Goal: Task Accomplishment & Management: Manage account settings

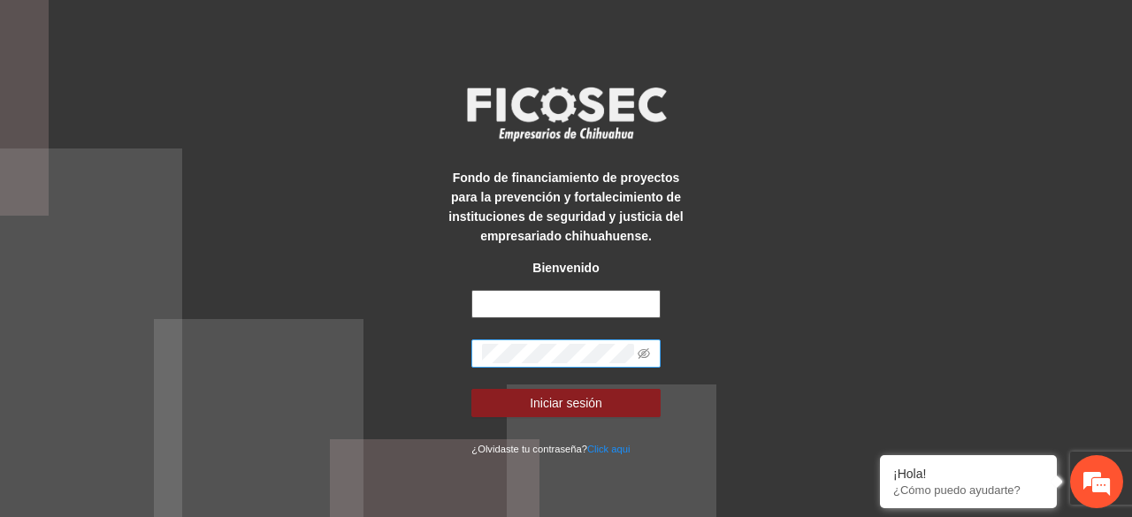
type input "**********"
click at [642, 348] on icon "eye-invisible" at bounding box center [644, 354] width 12 height 12
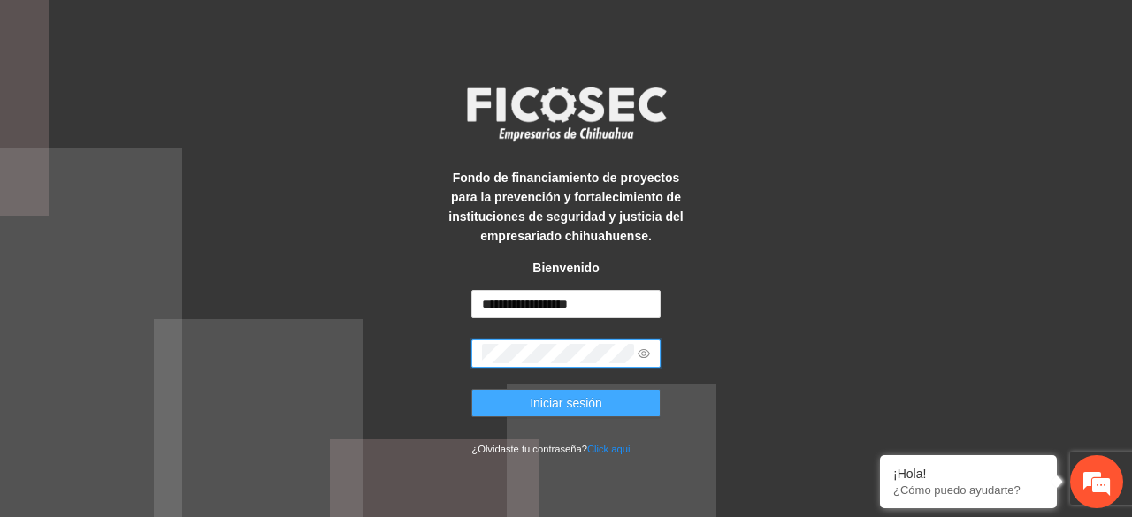
click at [607, 407] on button "Iniciar sesión" at bounding box center [565, 403] width 188 height 28
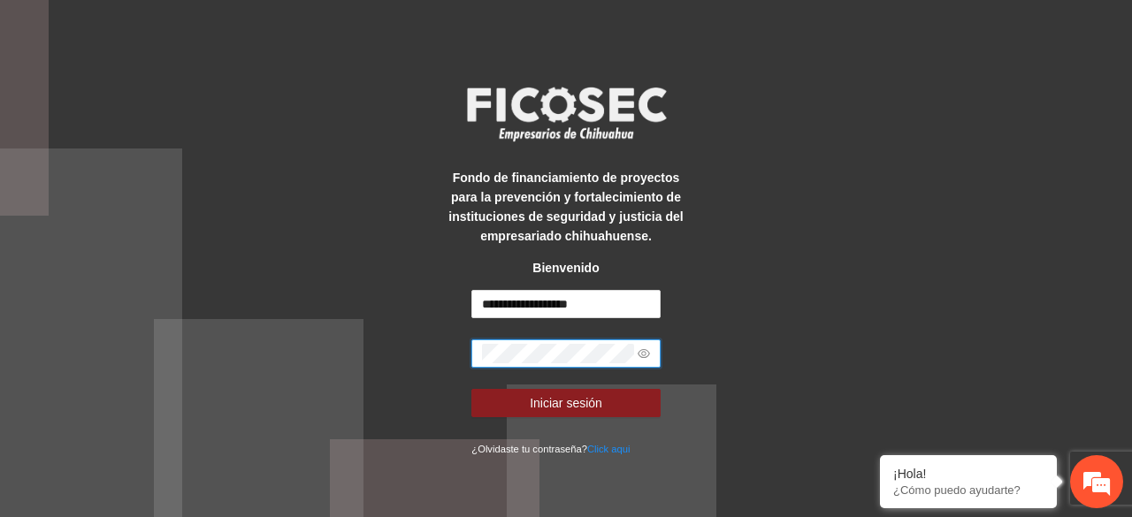
click at [471, 389] on button "Iniciar sesión" at bounding box center [565, 403] width 188 height 28
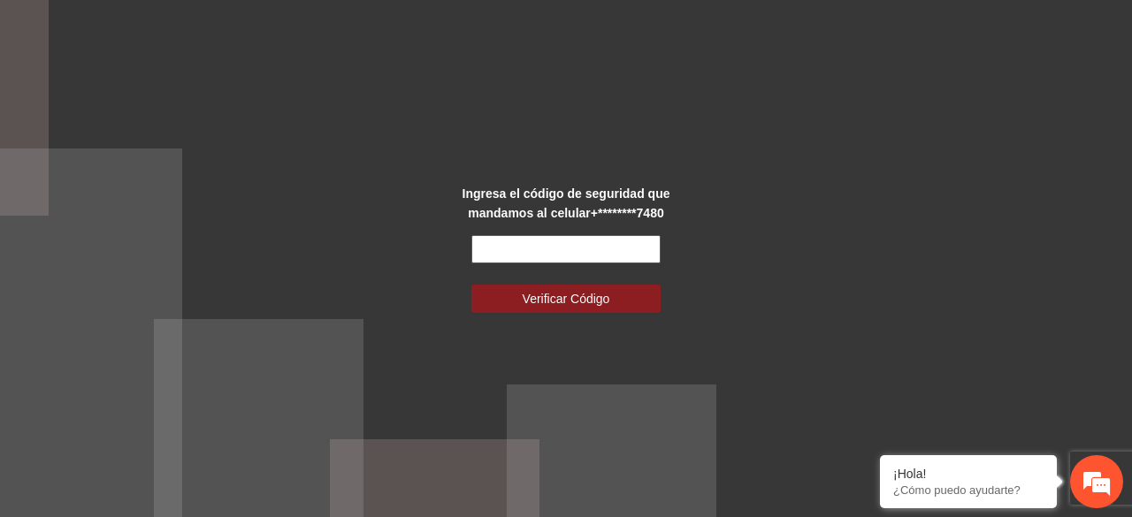
click at [523, 252] on input "text" at bounding box center [565, 249] width 188 height 28
type input "******"
click at [471, 285] on button "Verificar Código" at bounding box center [565, 299] width 188 height 28
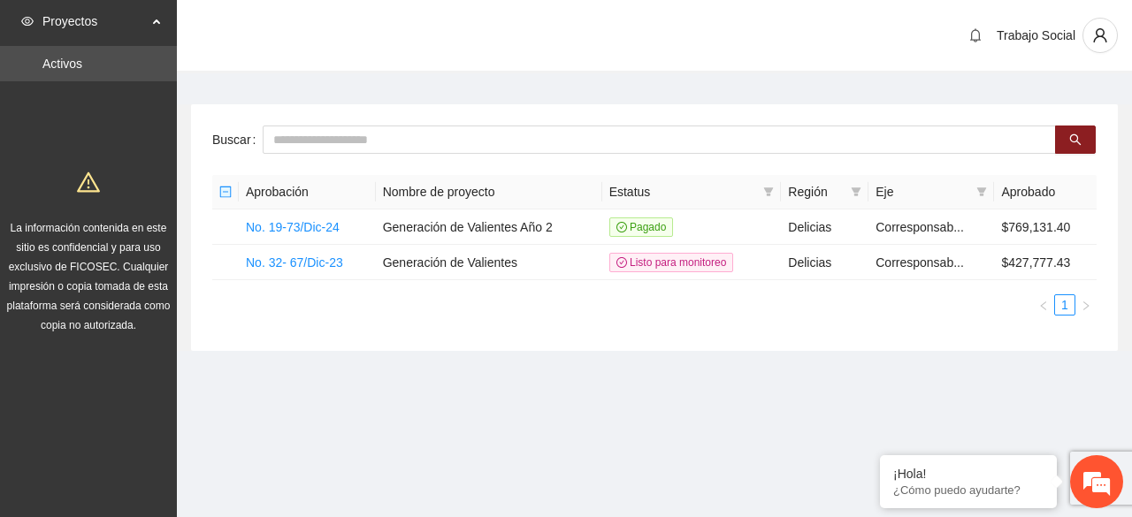
click at [739, 419] on section "Proyectos Activos La información contenida en este sitio es confidencial y para…" at bounding box center [566, 258] width 1132 height 517
click at [313, 229] on link "No. 19-73/Dic-24" at bounding box center [293, 227] width 94 height 14
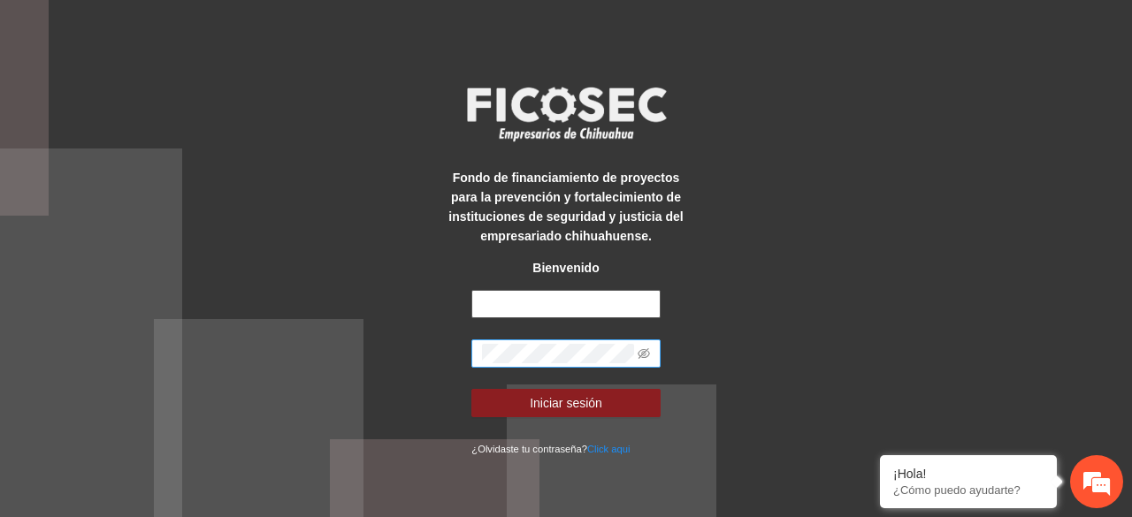
type input "**********"
click at [471, 389] on button "Iniciar sesión" at bounding box center [565, 403] width 188 height 28
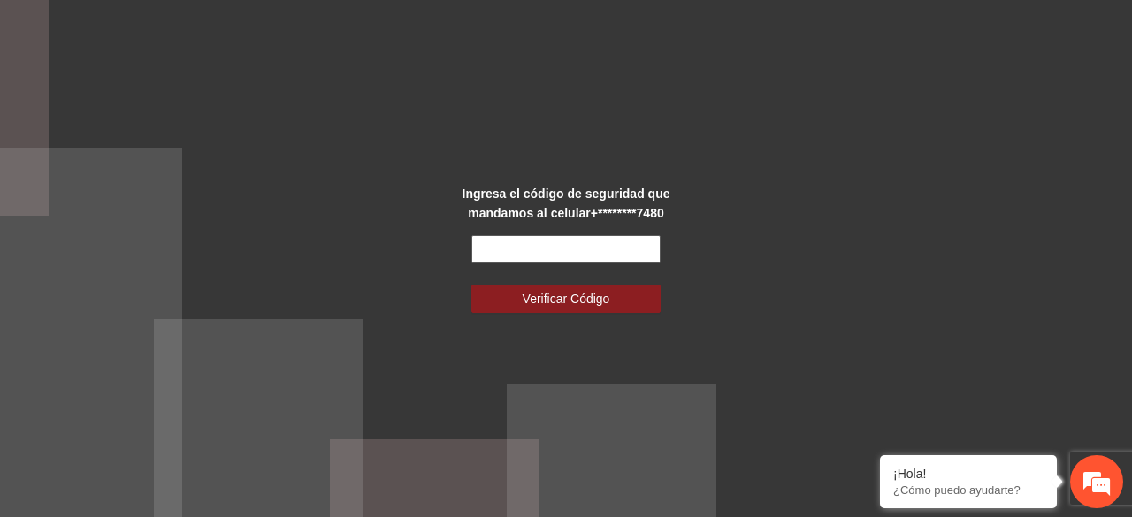
click at [562, 240] on input "text" at bounding box center [565, 249] width 188 height 28
type input "******"
click at [471, 285] on button "Verificar Código" at bounding box center [565, 299] width 188 height 28
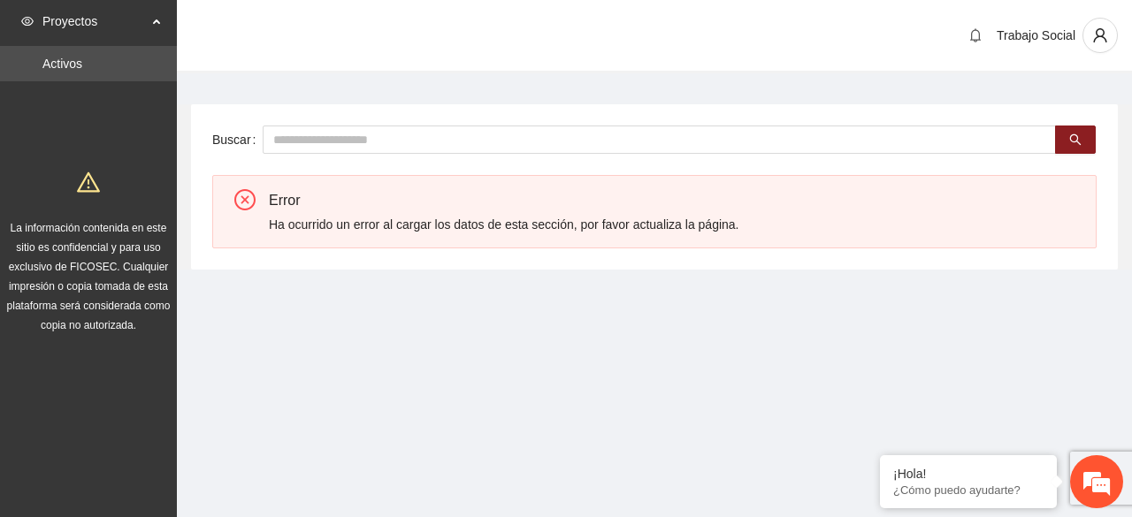
click at [237, 202] on icon "close-circle" at bounding box center [244, 199] width 21 height 21
click at [462, 227] on div "Ha ocurrido un error al cargar los datos de esta sección, por favor actualiza l…" at bounding box center [675, 224] width 813 height 19
click at [1100, 28] on icon "user" at bounding box center [1099, 35] width 13 height 14
click at [1042, 103] on span "Cerrar sesión" at bounding box center [1053, 102] width 111 height 19
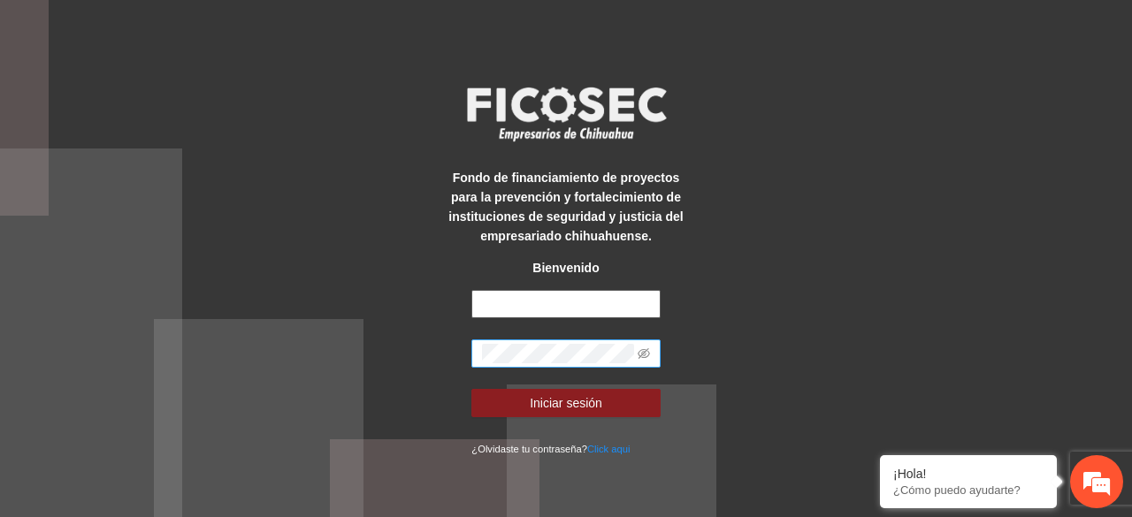
type input "**********"
click at [471, 389] on button "Iniciar sesión" at bounding box center [565, 403] width 188 height 28
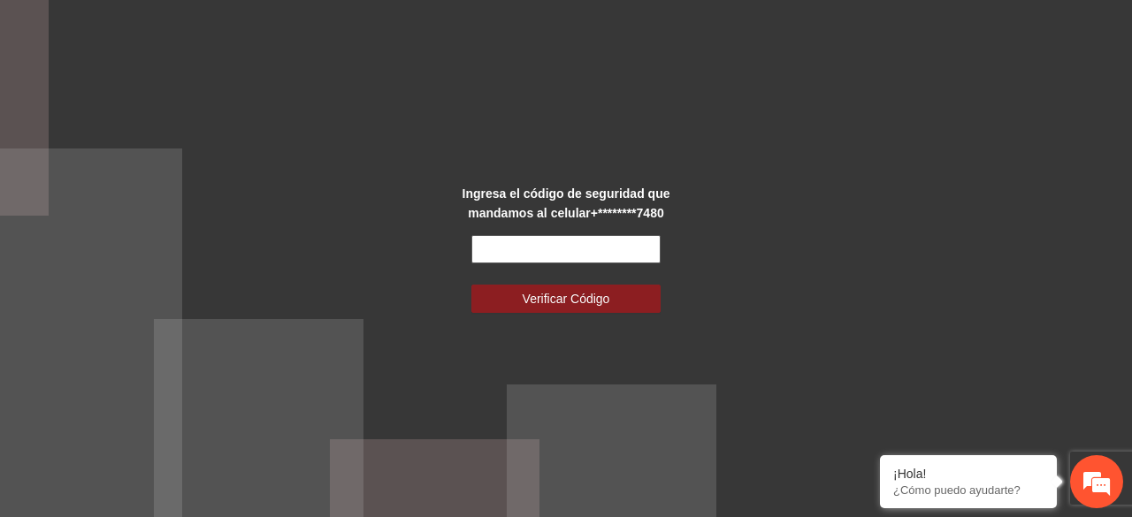
click at [536, 248] on input "text" at bounding box center [565, 249] width 188 height 28
type input "******"
click at [471, 285] on button "Verificar Código" at bounding box center [565, 299] width 188 height 28
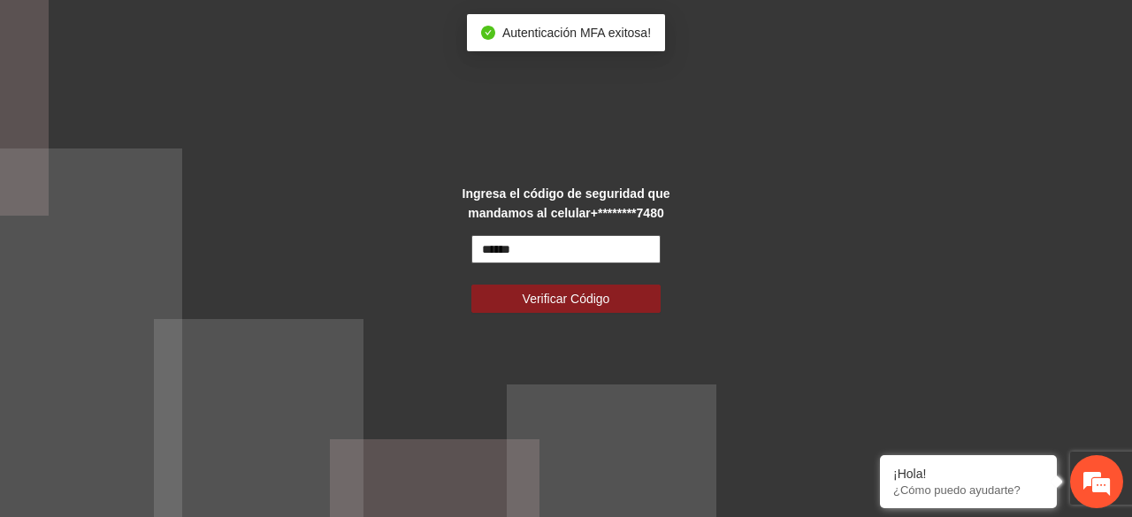
click at [536, 248] on input "******" at bounding box center [565, 249] width 188 height 28
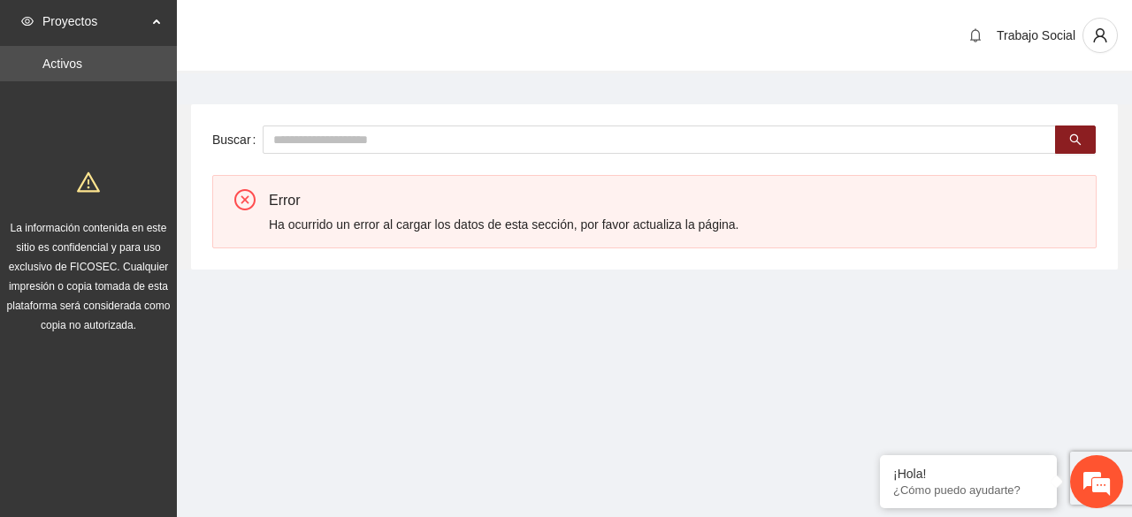
click at [370, 434] on section "Proyectos Activos La información contenida en este sitio es confidencial y para…" at bounding box center [566, 258] width 1132 height 517
click at [1109, 41] on span "user" at bounding box center [1100, 35] width 34 height 16
click at [550, 412] on section "Proyectos Activos La información contenida en este sitio es confidencial y para…" at bounding box center [566, 258] width 1132 height 517
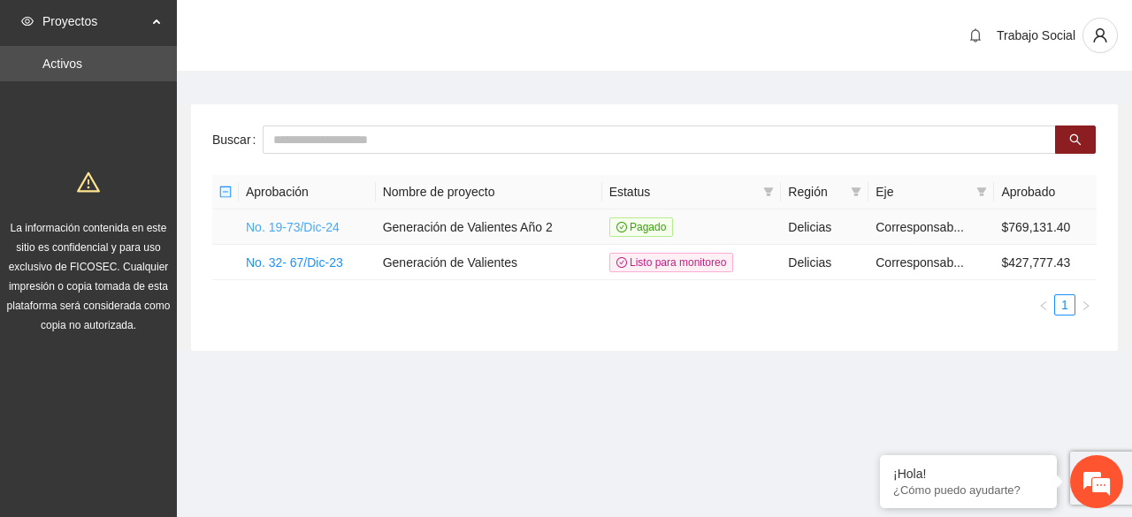
click at [306, 224] on link "No. 19-73/Dic-24" at bounding box center [293, 227] width 94 height 14
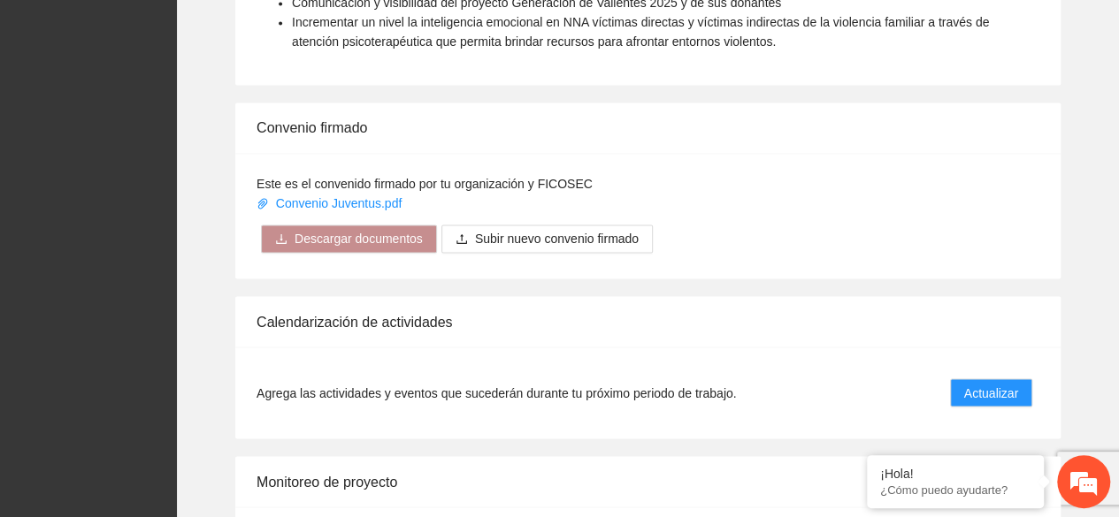
scroll to position [1522, 0]
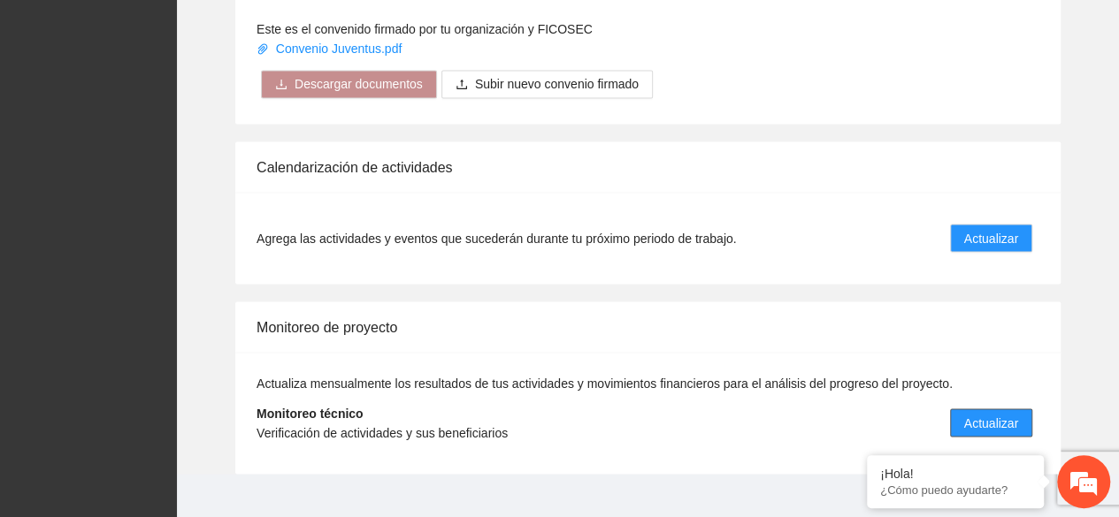
click at [989, 413] on span "Actualizar" at bounding box center [991, 422] width 54 height 19
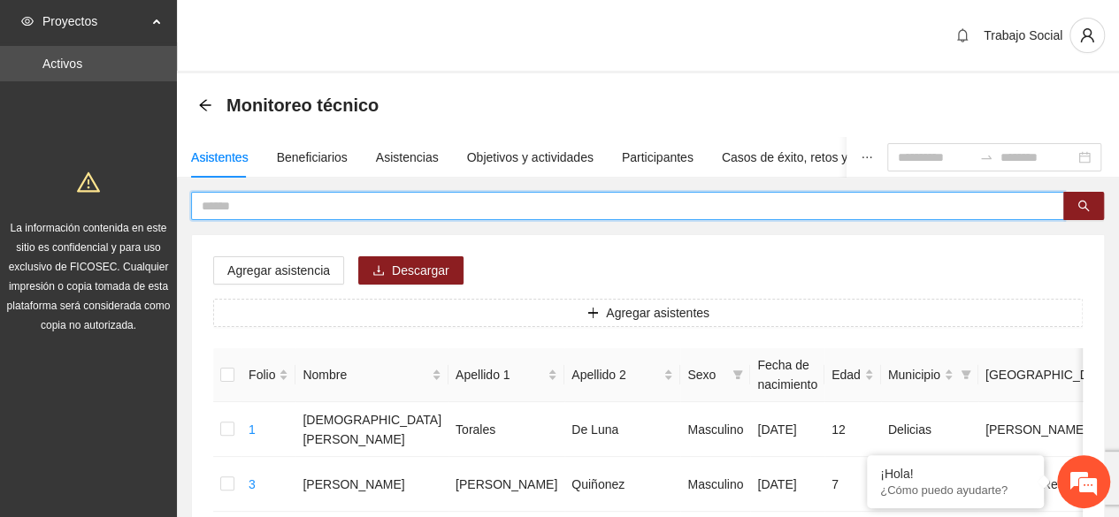
click at [401, 206] on input "text" at bounding box center [620, 205] width 837 height 19
click at [1080, 210] on icon "search" at bounding box center [1083, 206] width 12 height 12
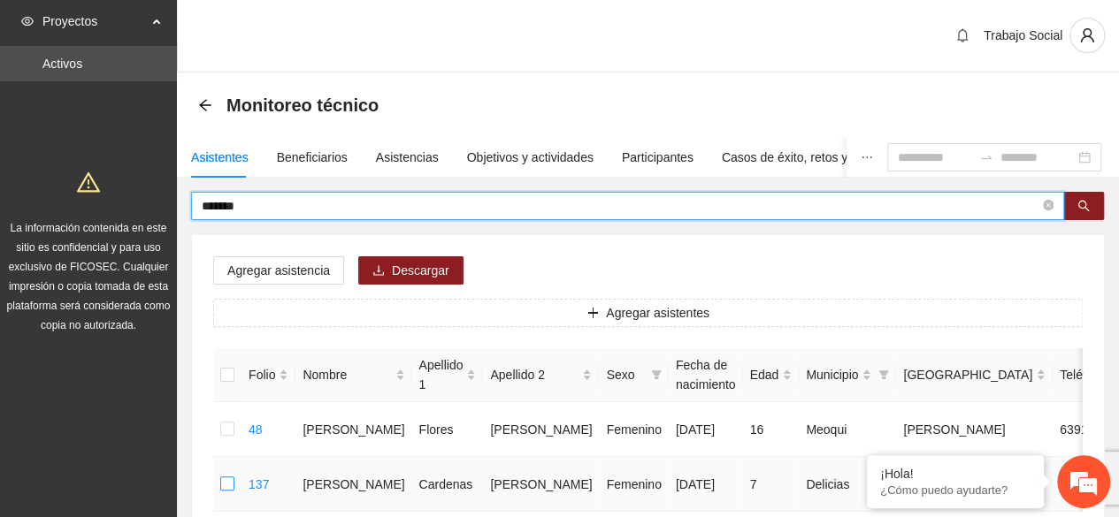
type input "******"
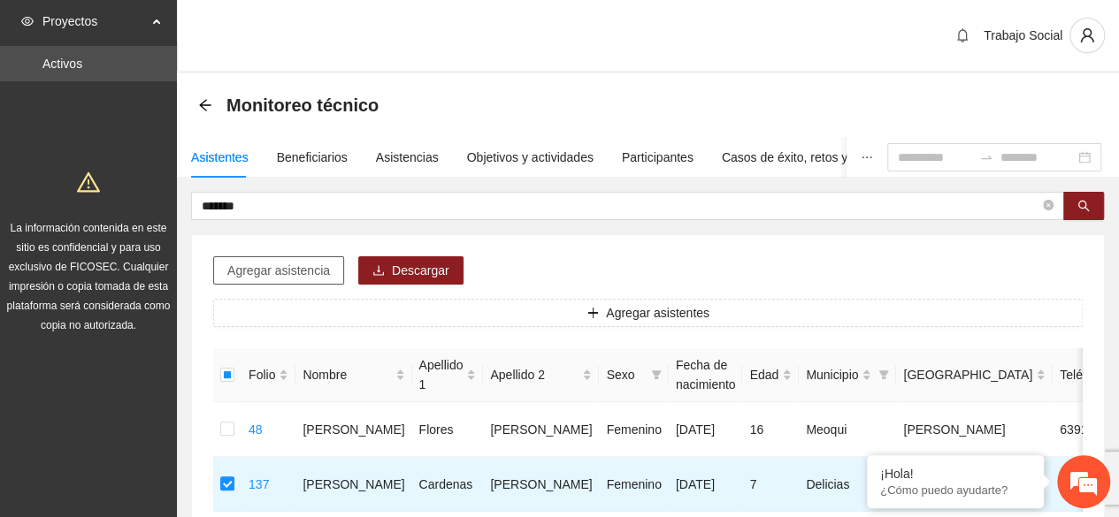
click at [256, 271] on span "Agregar asistencia" at bounding box center [278, 270] width 103 height 19
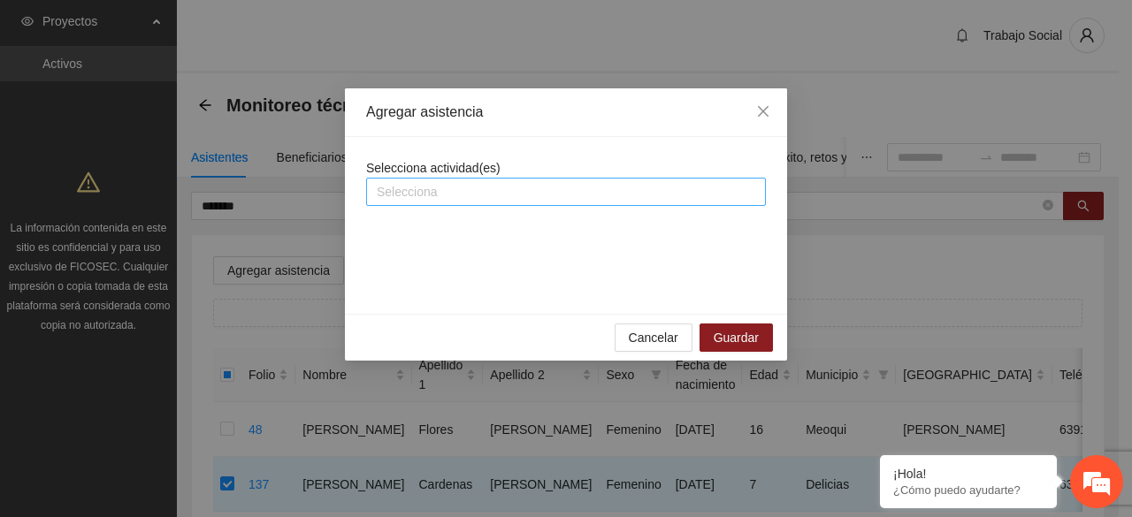
click at [437, 191] on div at bounding box center [565, 191] width 391 height 21
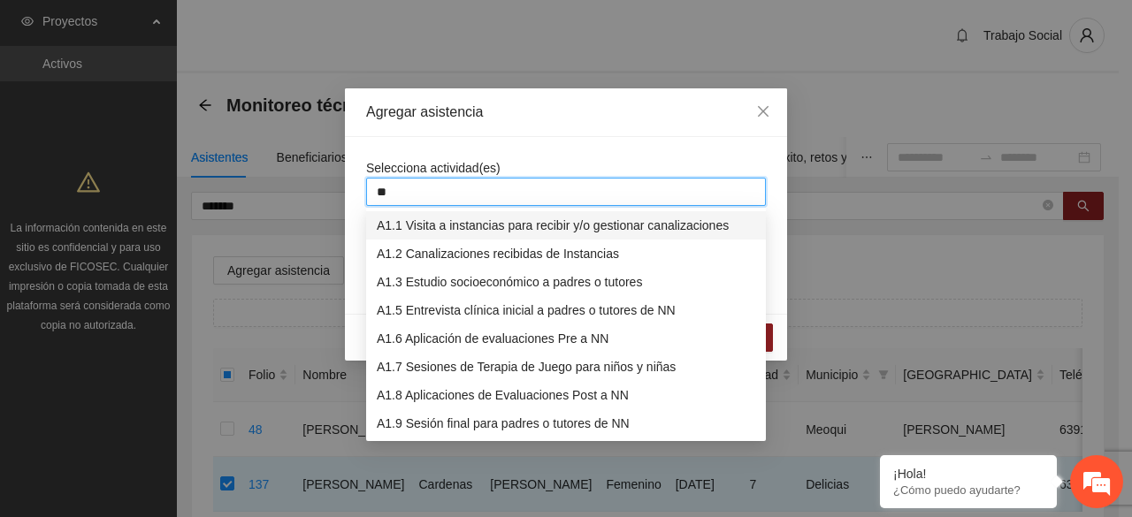
type input "***"
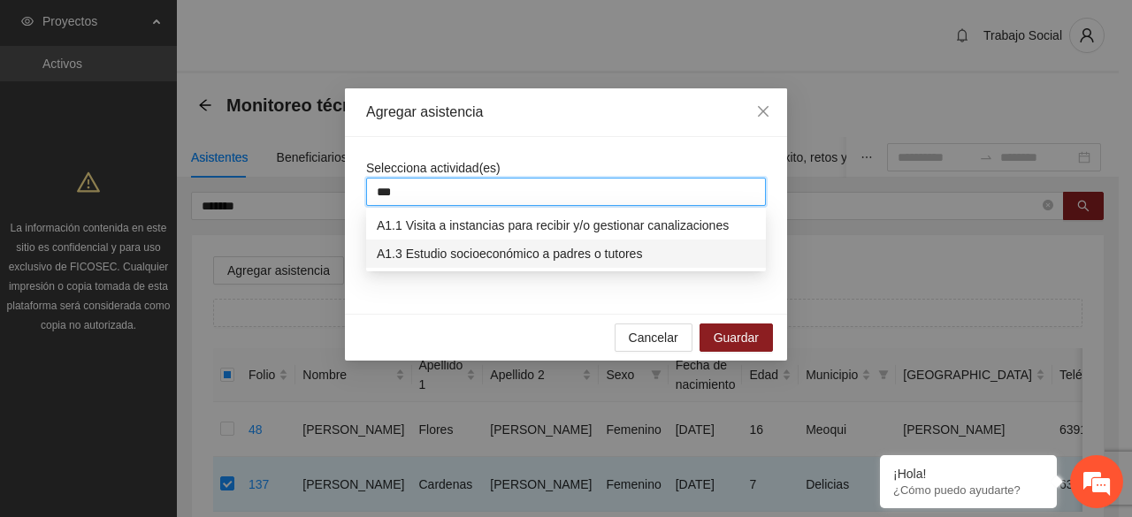
click at [467, 245] on div "A1.3 Estudio socioeconómico a padres o tutores" at bounding box center [566, 253] width 378 height 19
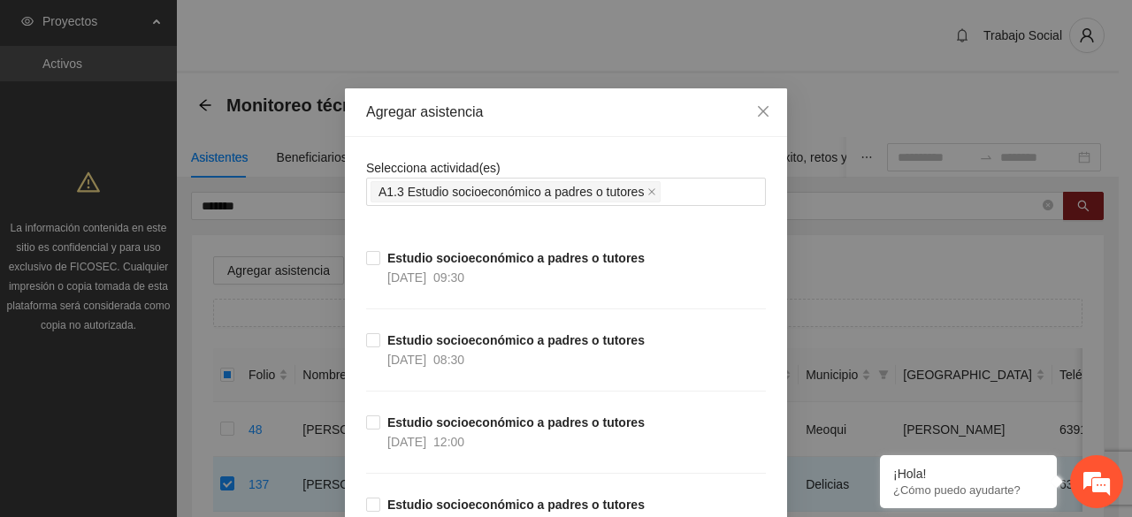
click at [575, 164] on div "Selecciona actividad(es) A1.3 Estudio socioeconómico a padres o tutores" at bounding box center [566, 182] width 400 height 48
click at [753, 95] on span "Close" at bounding box center [763, 112] width 48 height 48
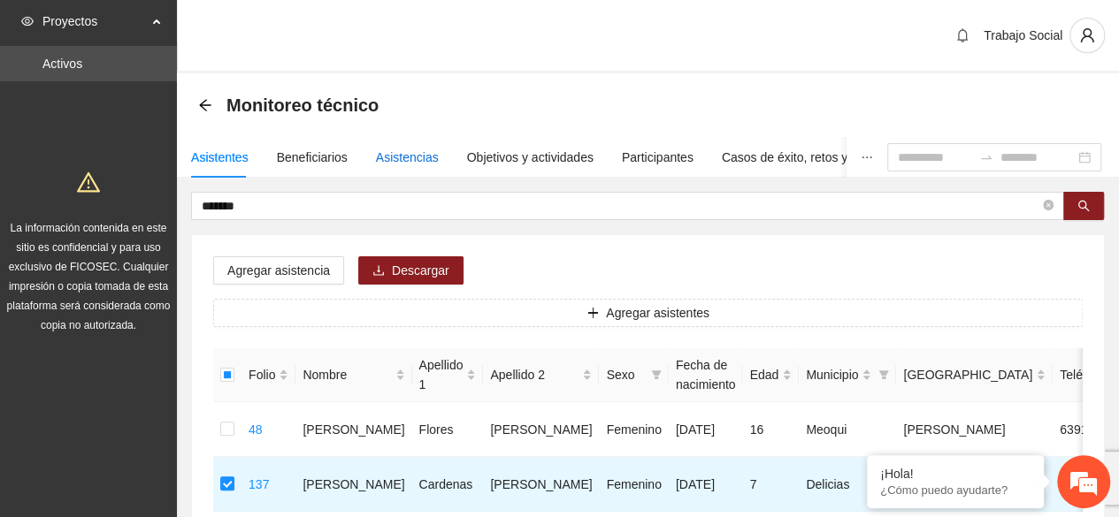
click at [394, 162] on div "Asistencias" at bounding box center [407, 157] width 63 height 19
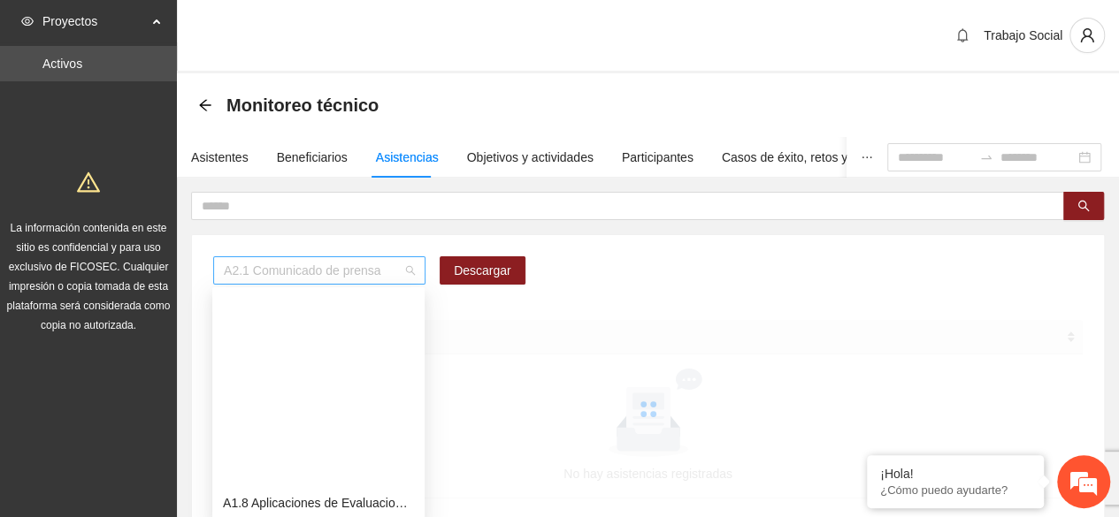
click at [342, 268] on span "A2.1 Comunicado de prensa" at bounding box center [319, 270] width 191 height 27
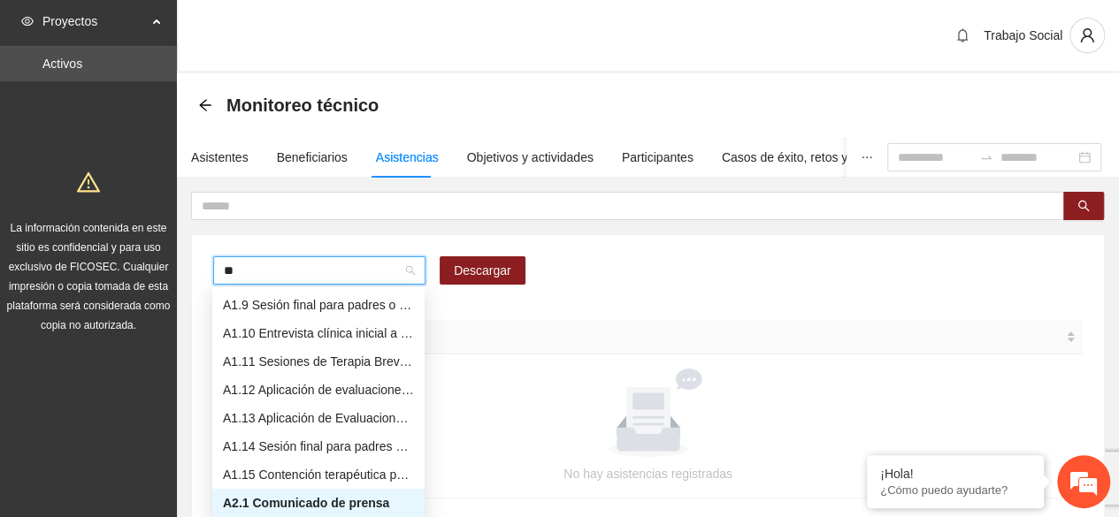
scroll to position [212, 0]
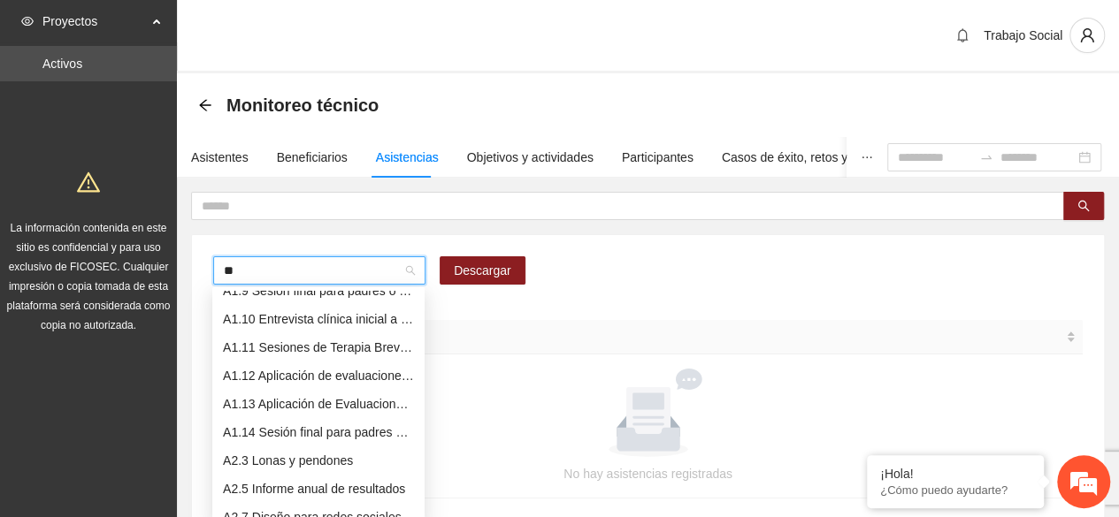
type input "***"
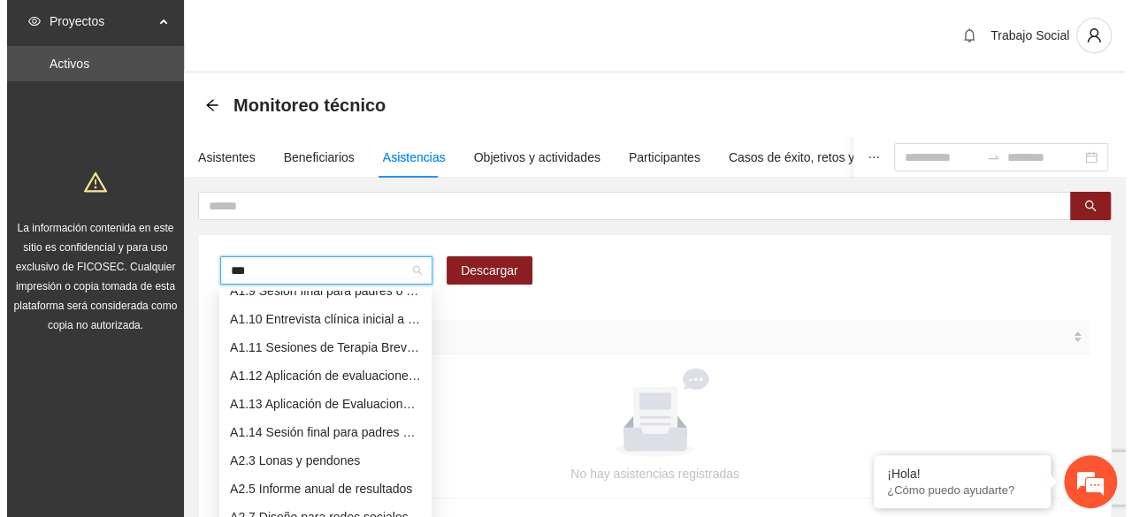
scroll to position [0, 0]
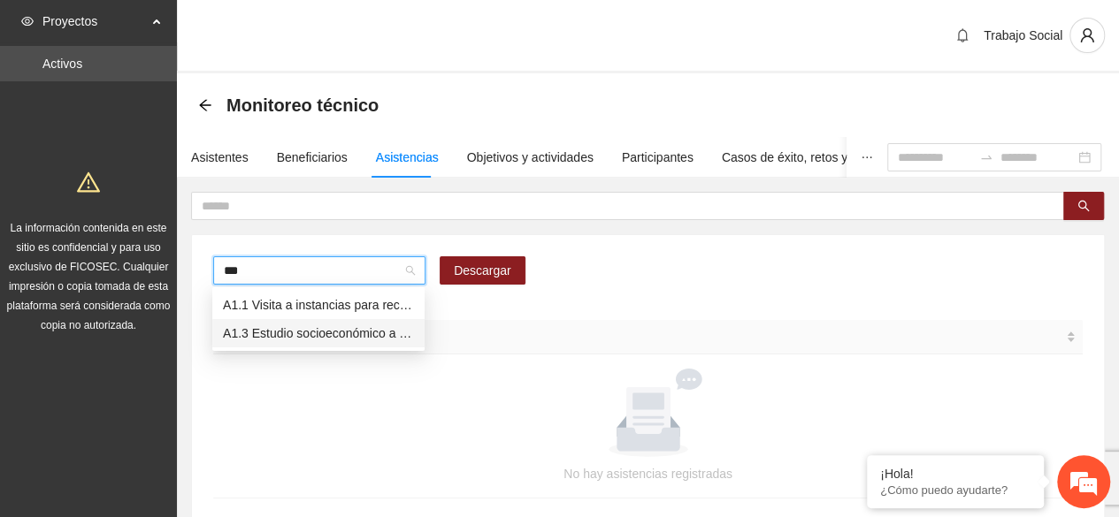
click at [309, 340] on div "A1.3 Estudio socioeconómico a padres o tutores" at bounding box center [318, 333] width 191 height 19
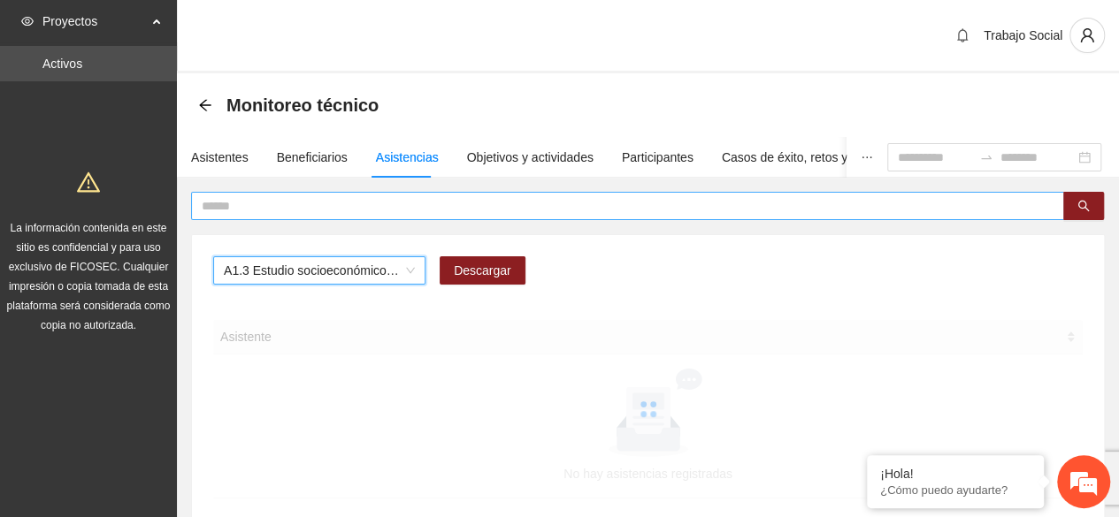
click at [362, 208] on input "text" at bounding box center [620, 205] width 837 height 19
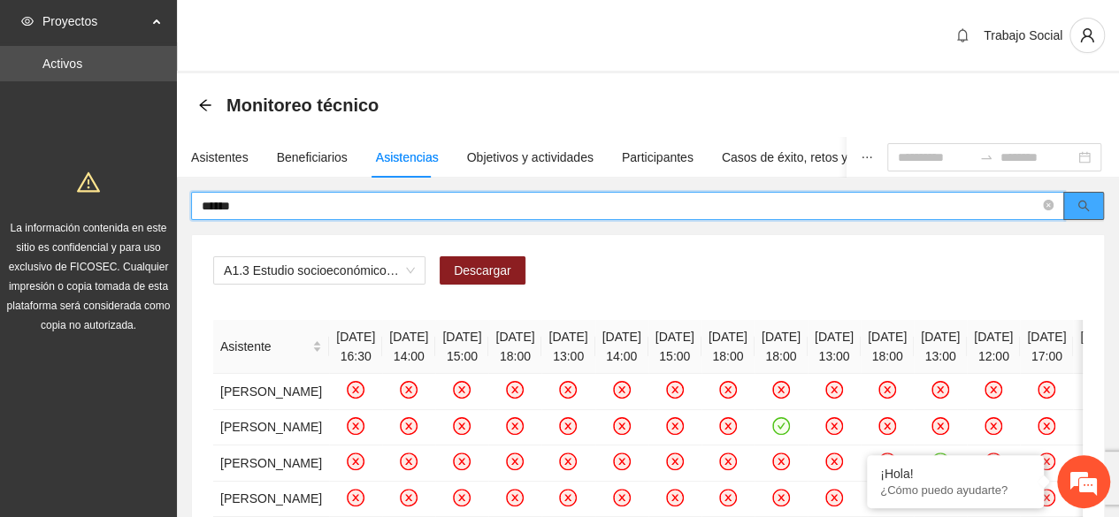
click at [1087, 202] on icon "search" at bounding box center [1083, 206] width 12 height 12
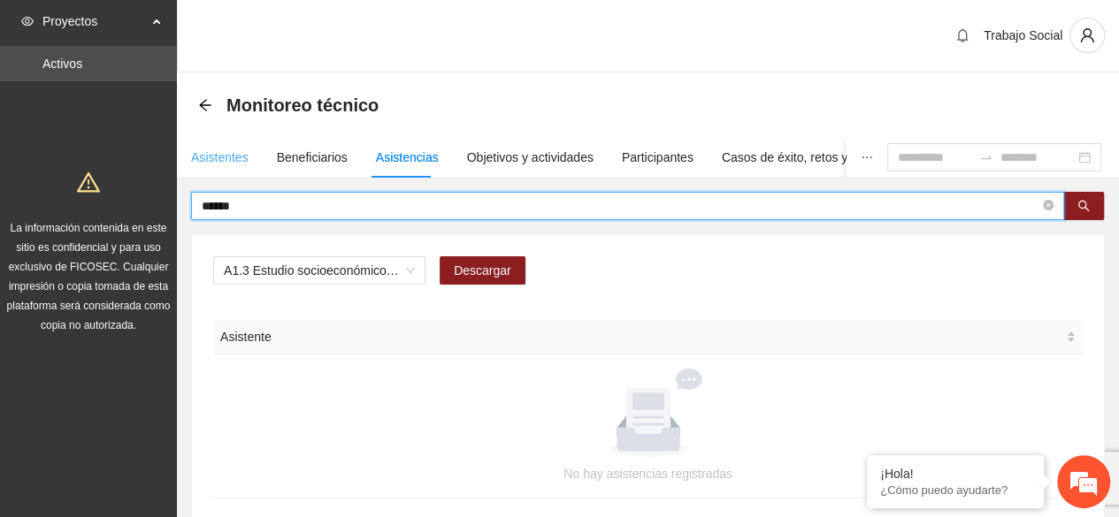
type input "******"
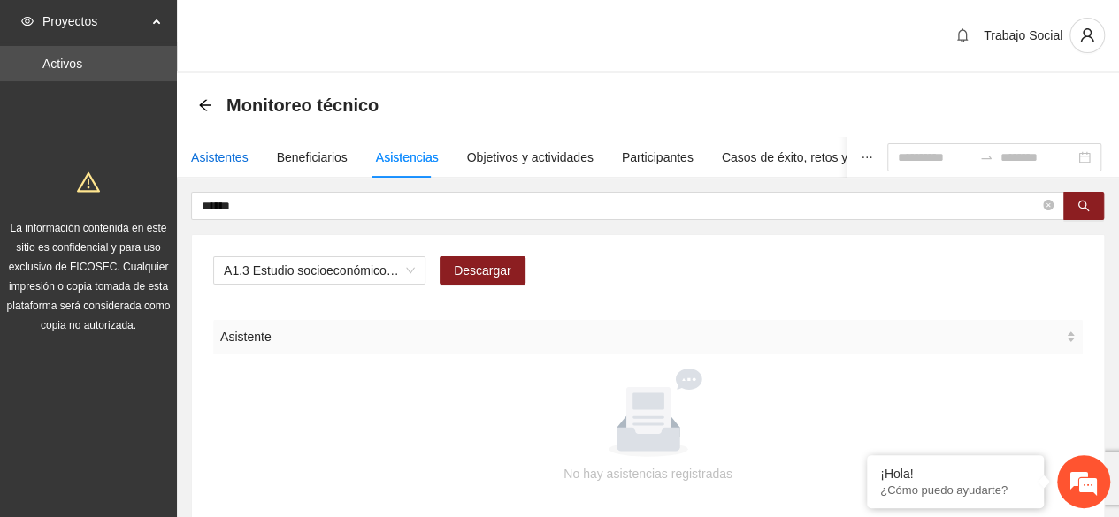
click at [216, 156] on div "Asistentes" at bounding box center [219, 157] width 57 height 19
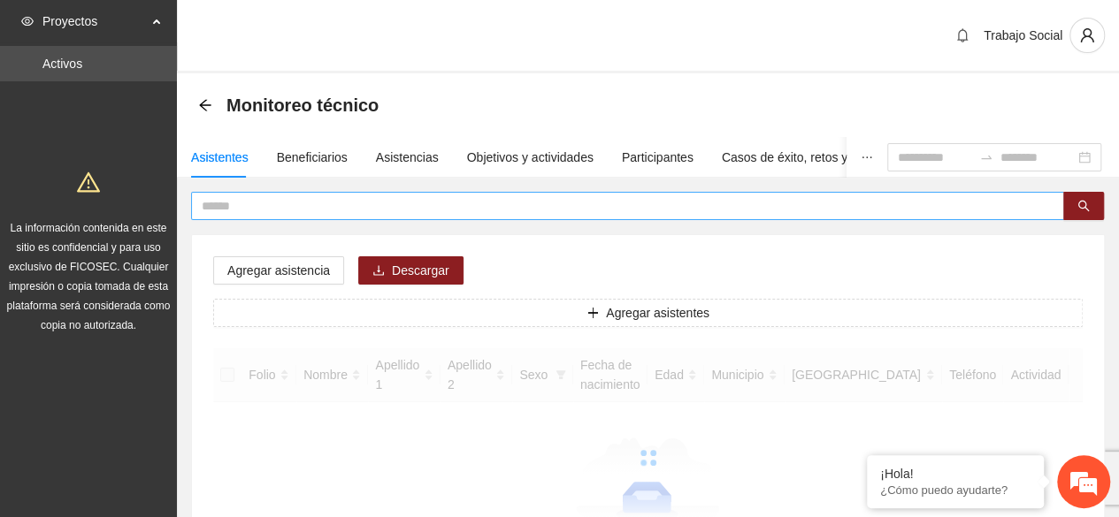
click at [306, 197] on input "text" at bounding box center [620, 205] width 837 height 19
click at [306, 197] on input "**" at bounding box center [620, 205] width 837 height 19
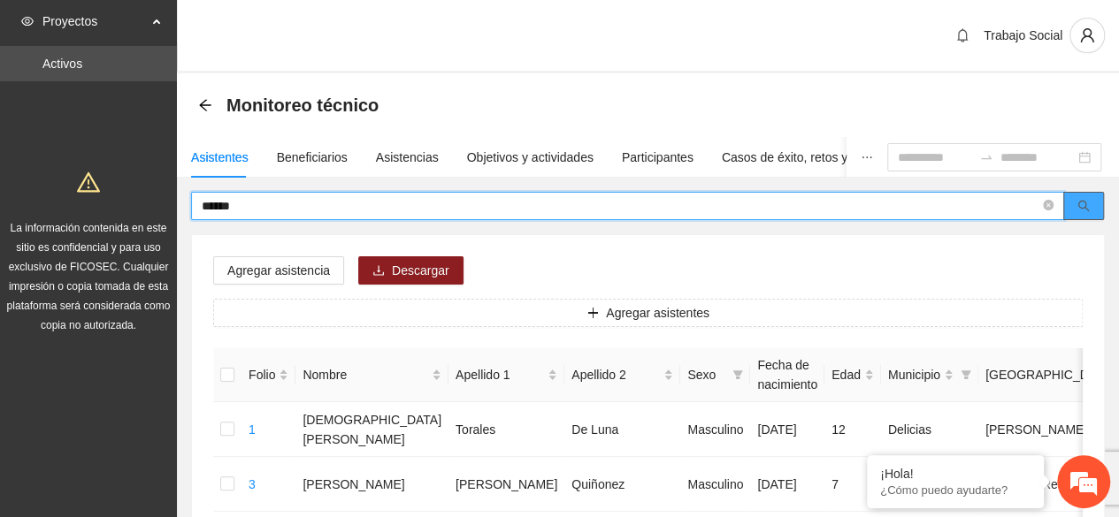
click at [1088, 204] on icon "search" at bounding box center [1083, 206] width 12 height 12
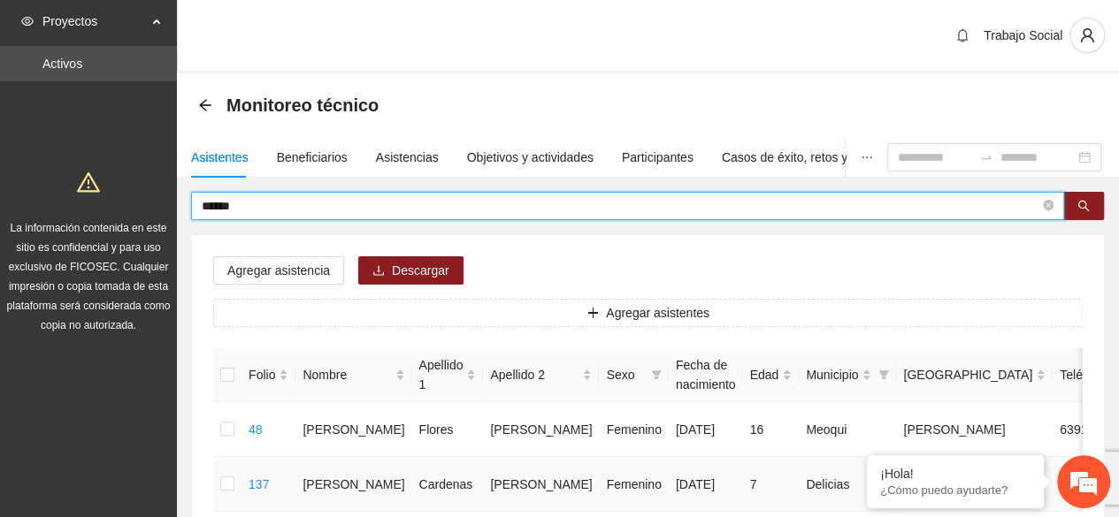
type input "******"
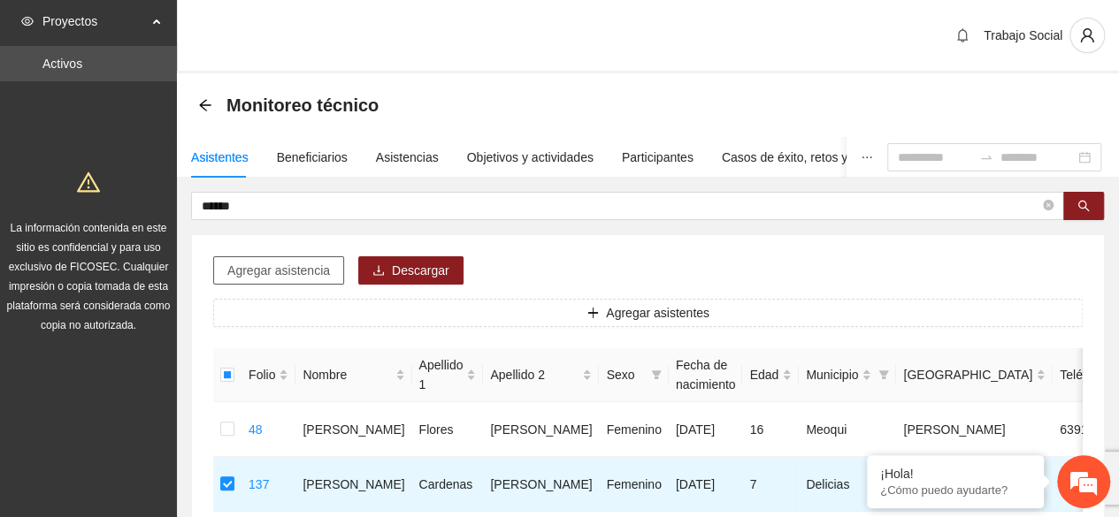
click at [273, 261] on span "Agregar asistencia" at bounding box center [278, 270] width 103 height 19
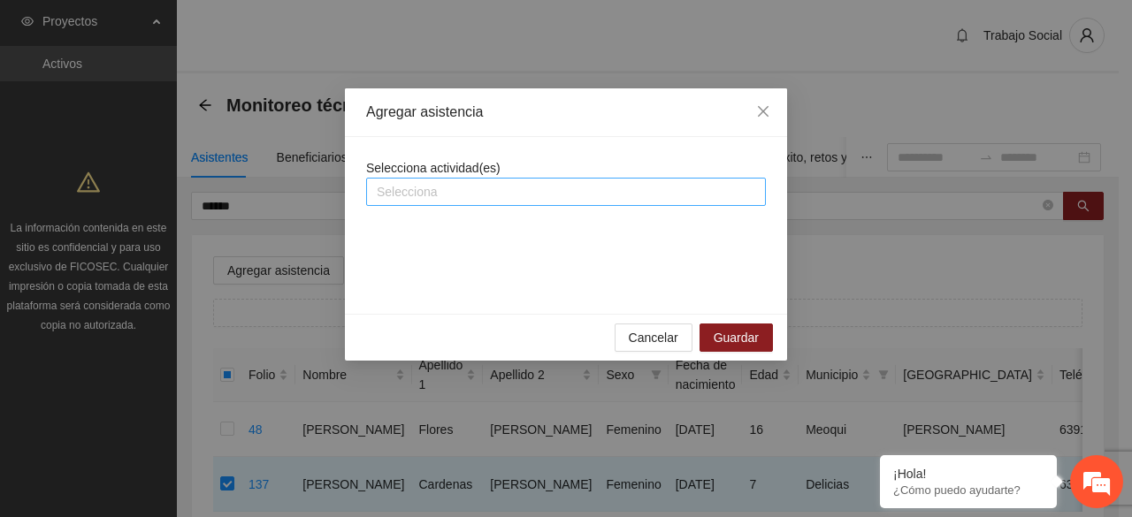
click at [482, 189] on div at bounding box center [565, 191] width 391 height 21
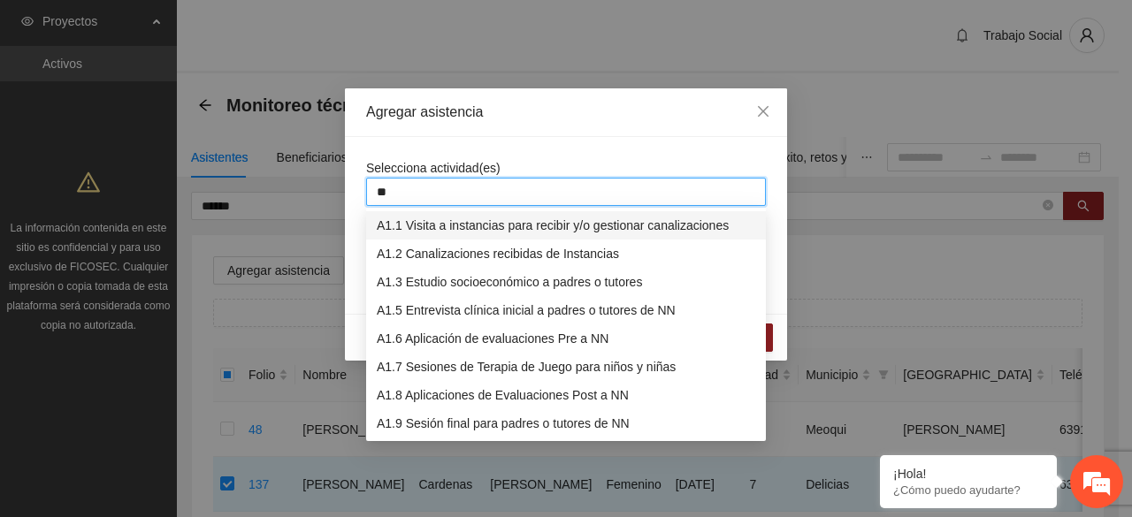
type input "***"
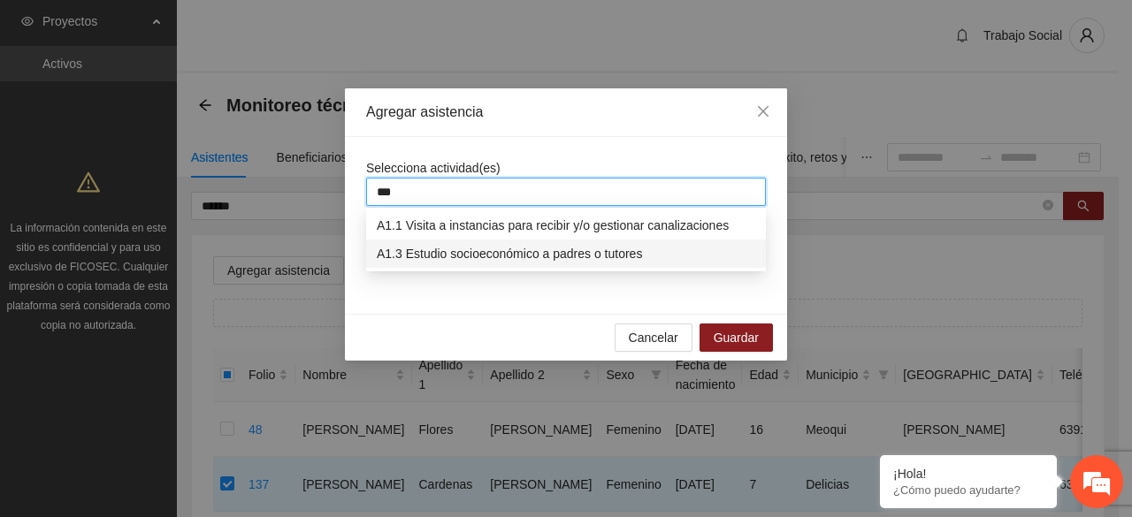
click at [475, 261] on div "A1.3 Estudio socioeconómico a padres o tutores" at bounding box center [566, 253] width 378 height 19
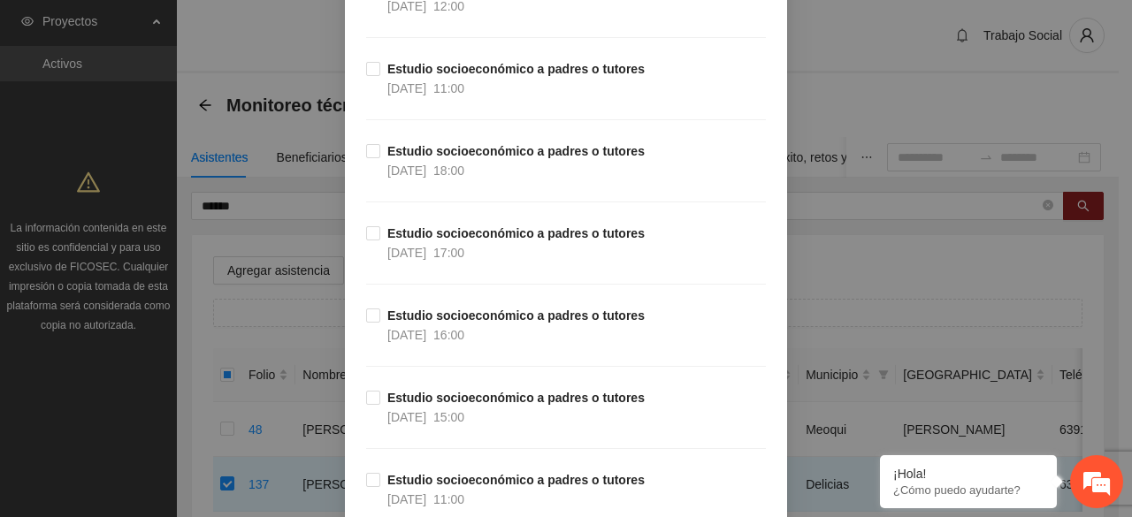
scroll to position [471, 0]
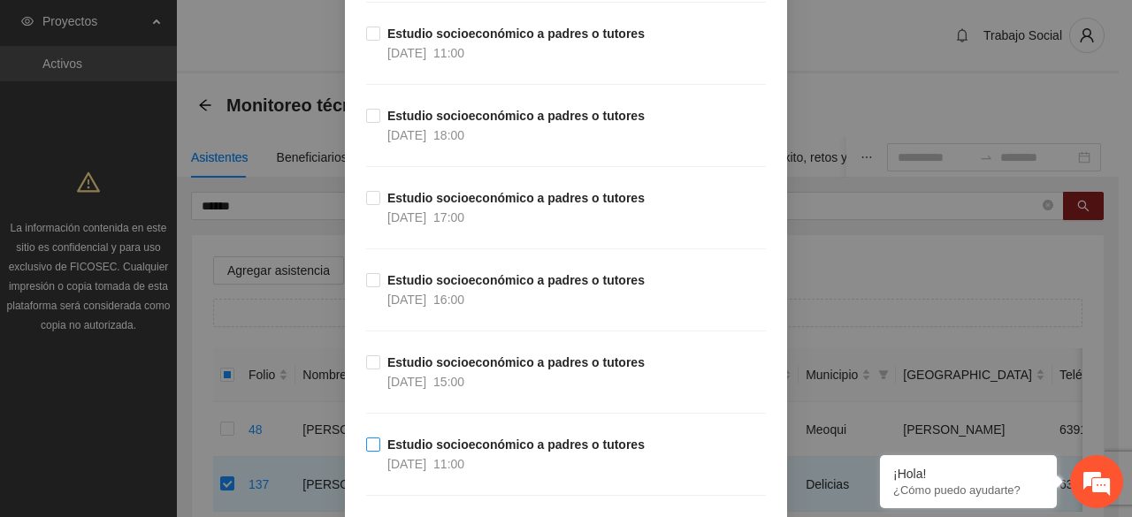
click at [380, 439] on span "Estudio socioeconómico a padres o tutores 08/10/2025 11:00" at bounding box center [515, 454] width 271 height 39
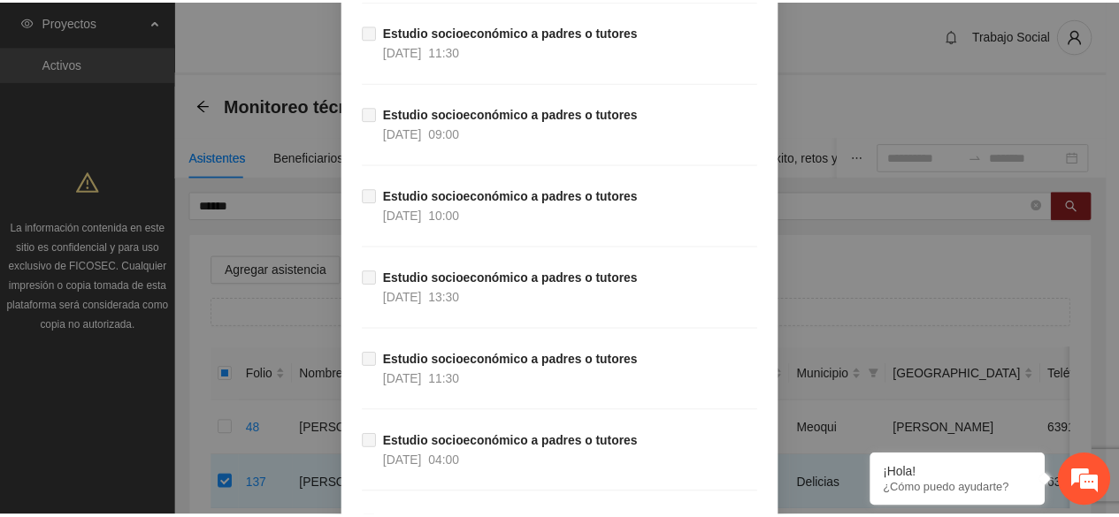
scroll to position [2731, 0]
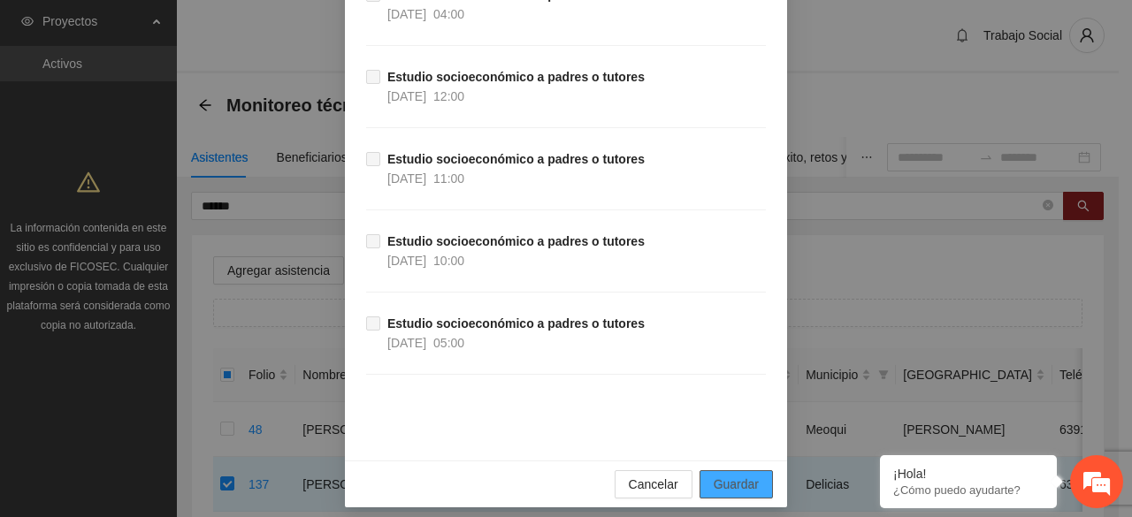
click at [727, 475] on span "Guardar" at bounding box center [736, 484] width 45 height 19
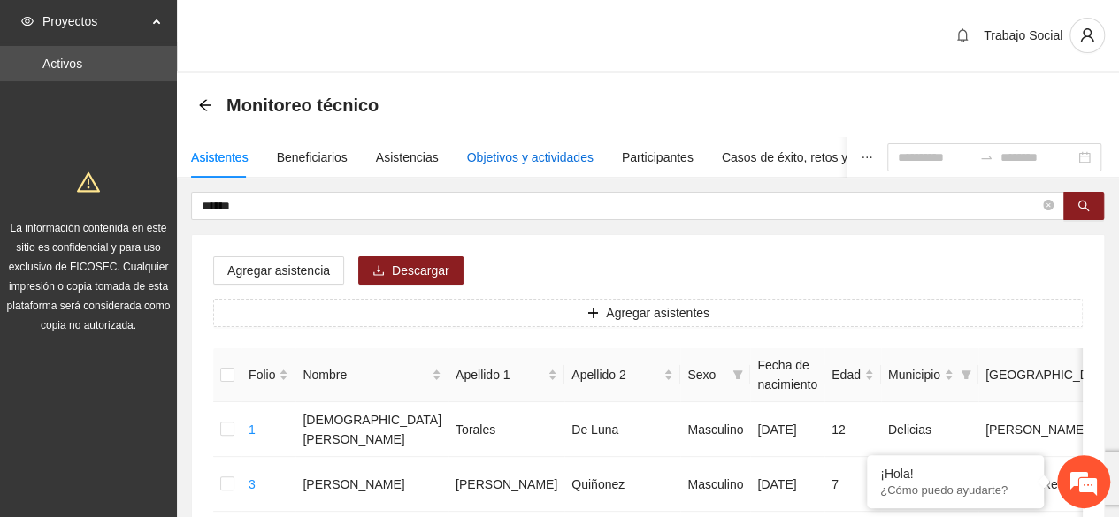
click at [550, 162] on div "Objetivos y actividades" at bounding box center [530, 157] width 126 height 19
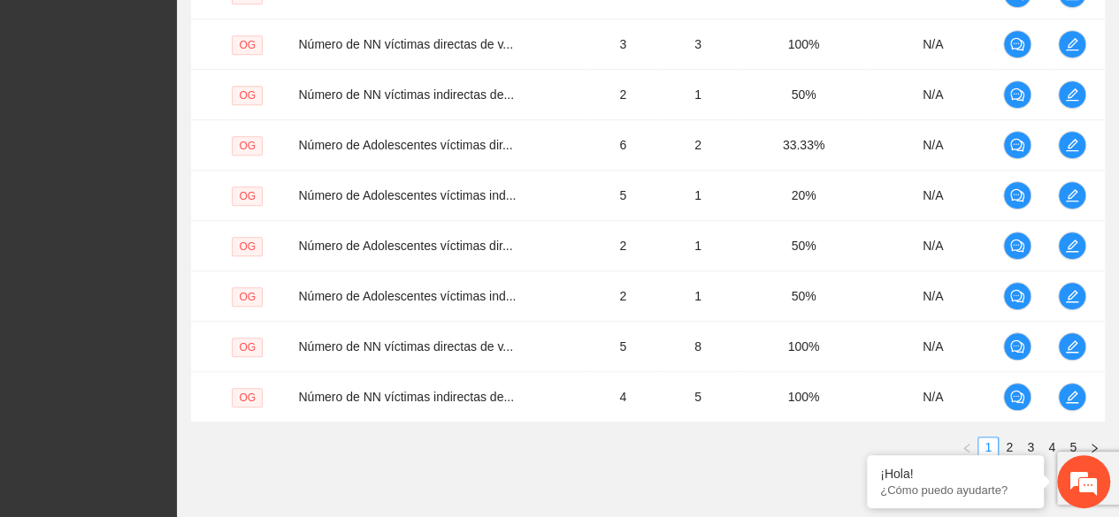
scroll to position [636, 0]
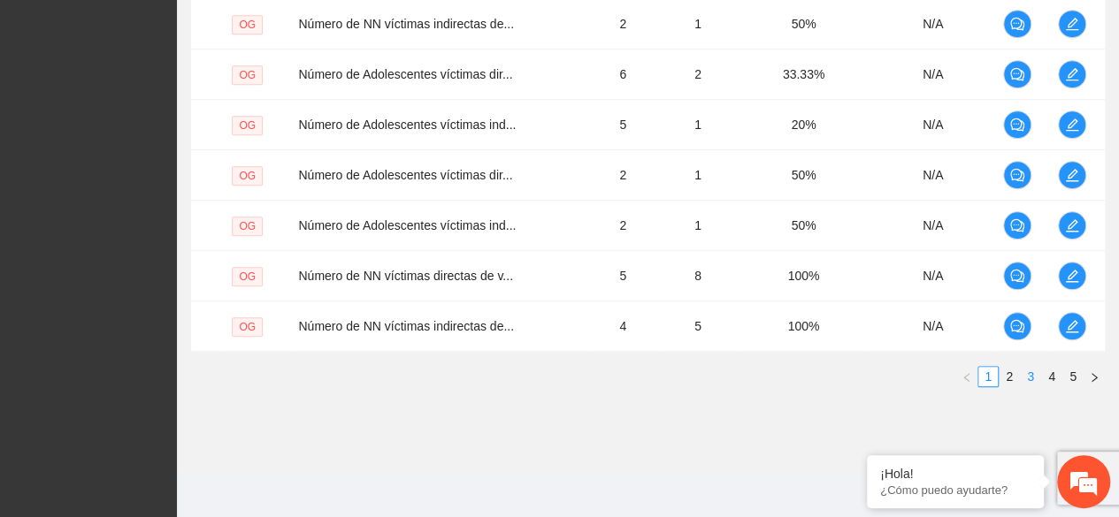
click at [1029, 367] on link "3" at bounding box center [1029, 376] width 19 height 19
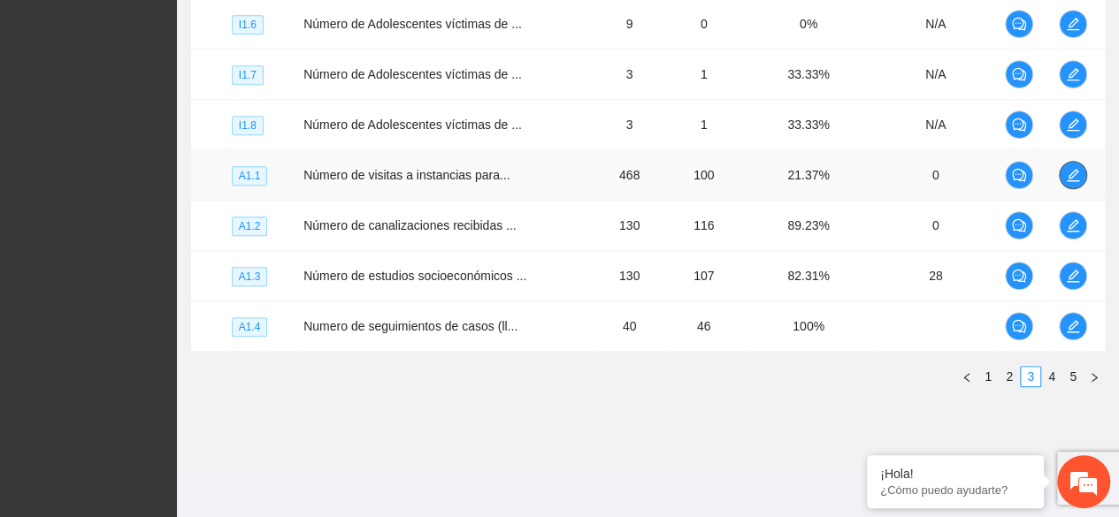
click at [1072, 168] on icon "edit" at bounding box center [1073, 175] width 14 height 14
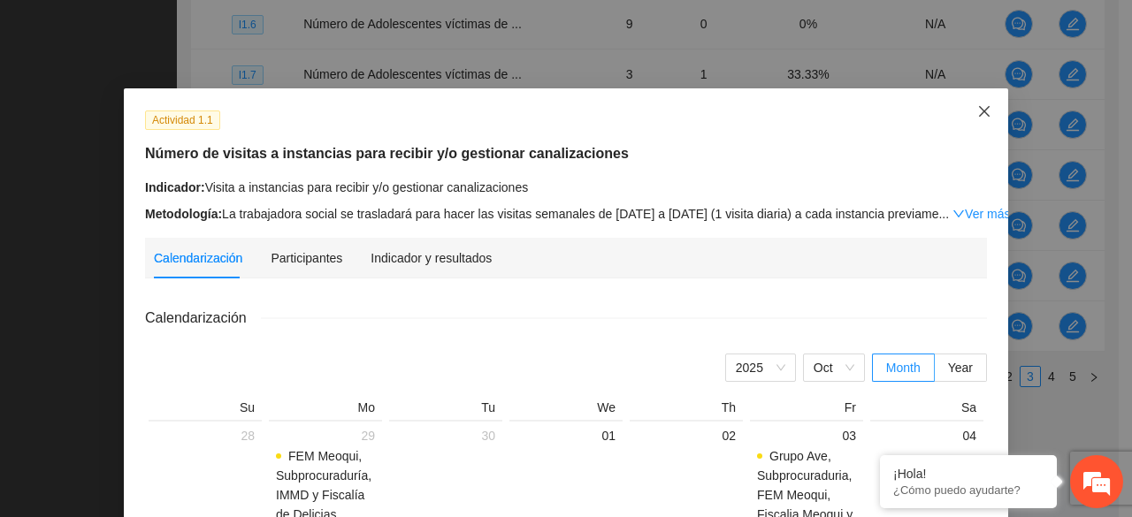
click at [977, 105] on icon "close" at bounding box center [984, 111] width 14 height 14
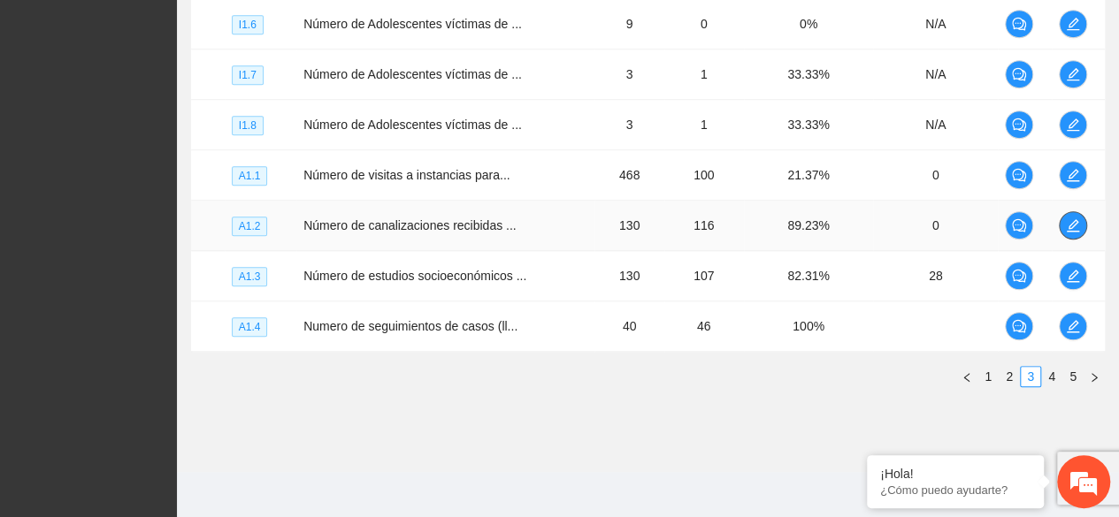
click at [1079, 227] on span "edit" at bounding box center [1072, 225] width 27 height 14
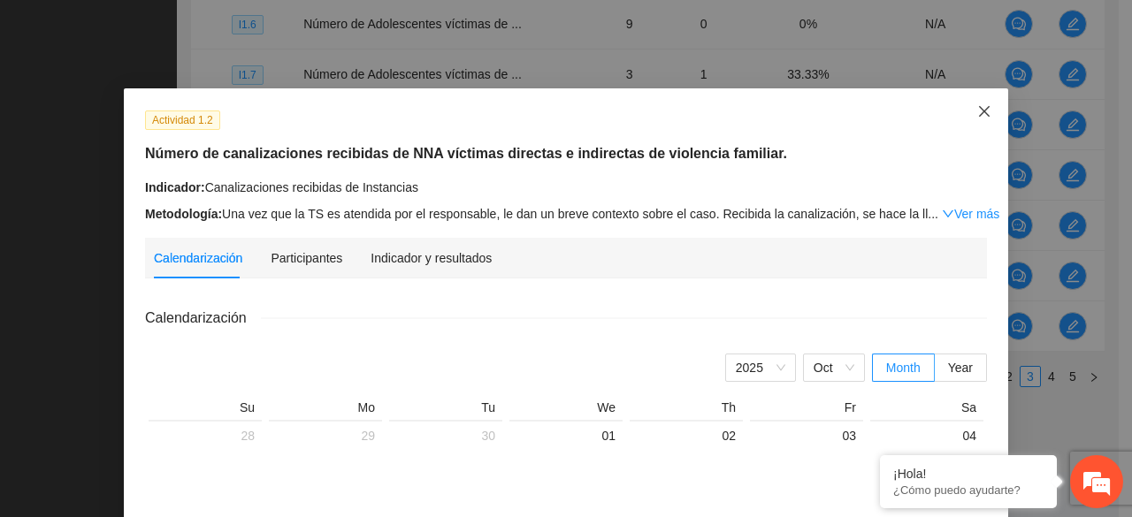
click at [977, 111] on icon "close" at bounding box center [984, 111] width 14 height 14
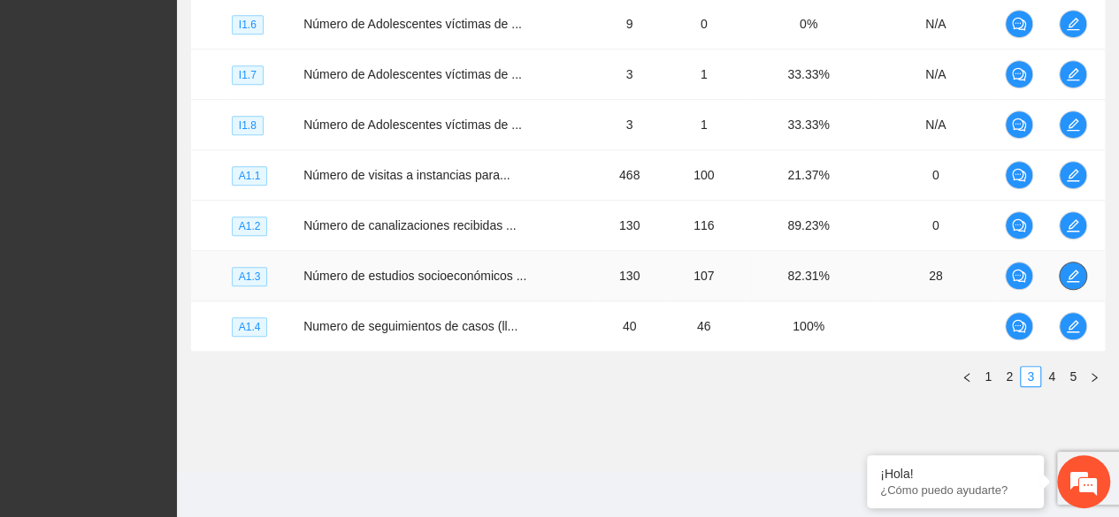
click at [1072, 278] on icon "edit" at bounding box center [1072, 276] width 12 height 12
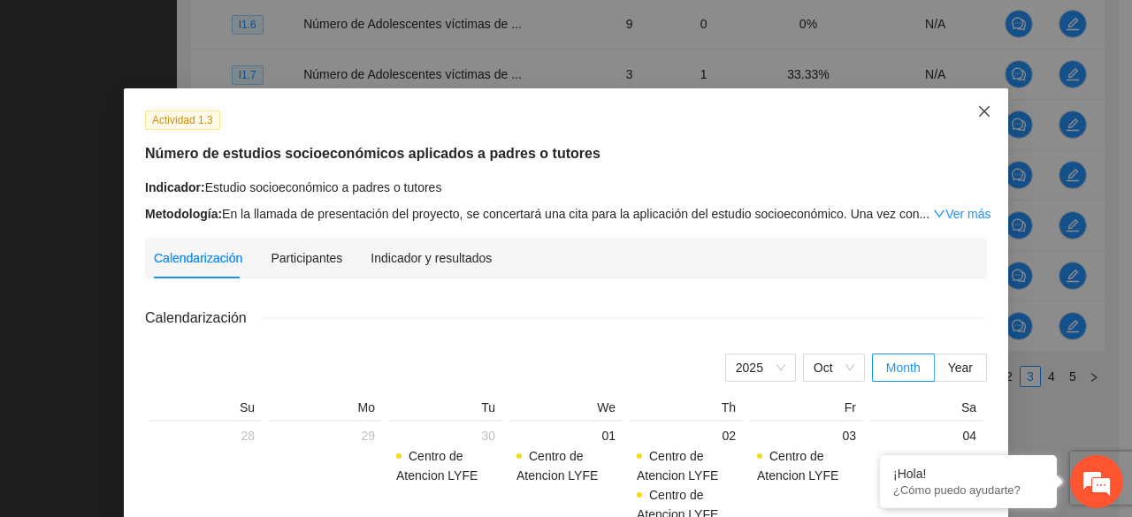
click at [981, 104] on span "Close" at bounding box center [984, 112] width 48 height 48
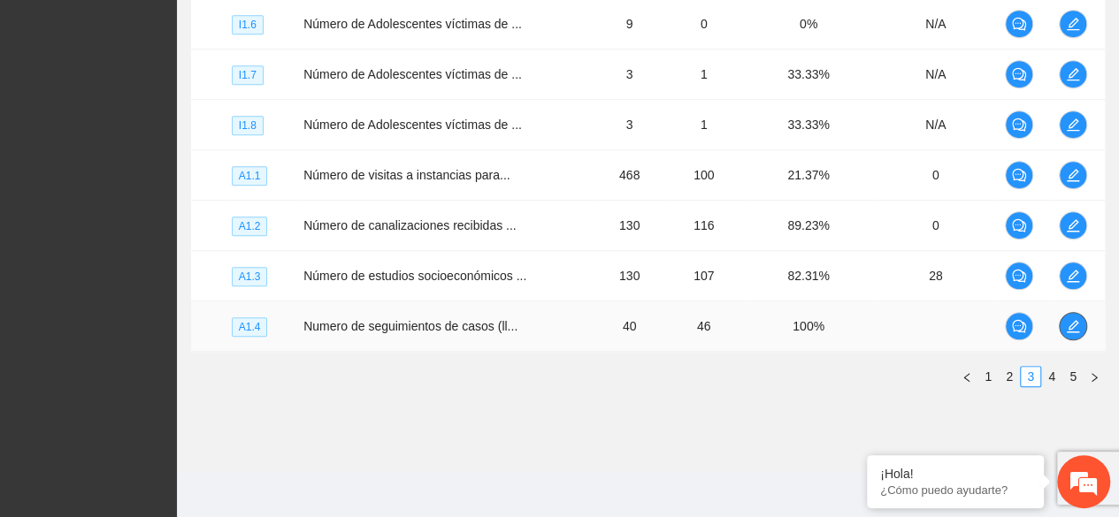
click at [1075, 320] on icon "edit" at bounding box center [1072, 326] width 12 height 12
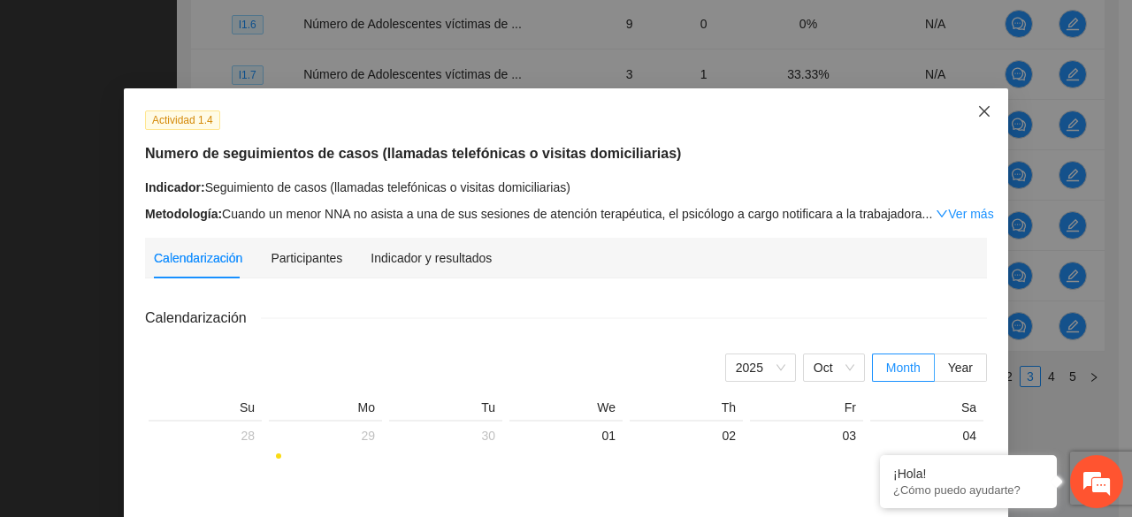
click at [980, 109] on icon "close" at bounding box center [984, 111] width 11 height 11
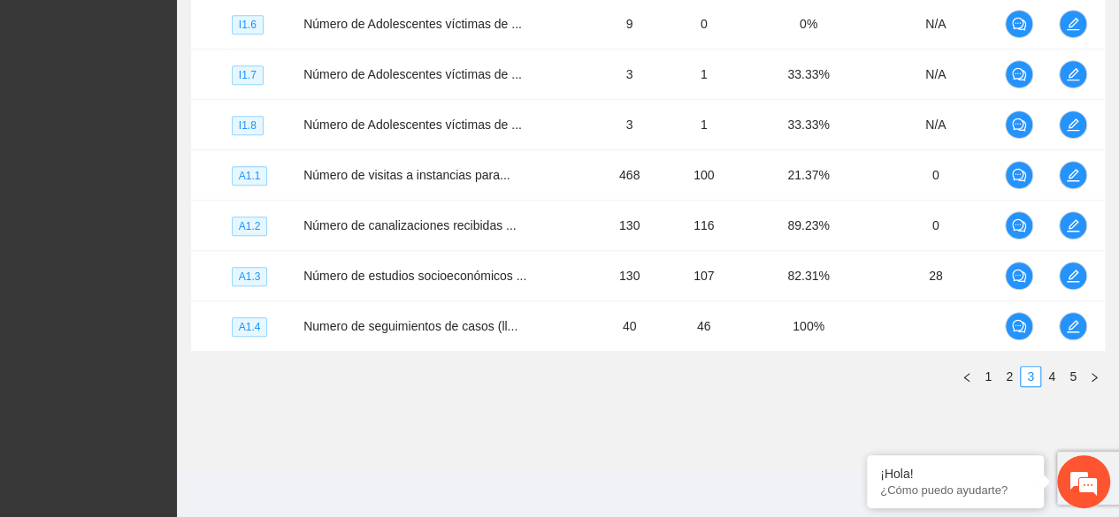
click at [833, 393] on div "Nivel Indicador Meta Real Cumplimiento Participantes I1.3 Número de NN víctimas…" at bounding box center [647, 103] width 913 height 595
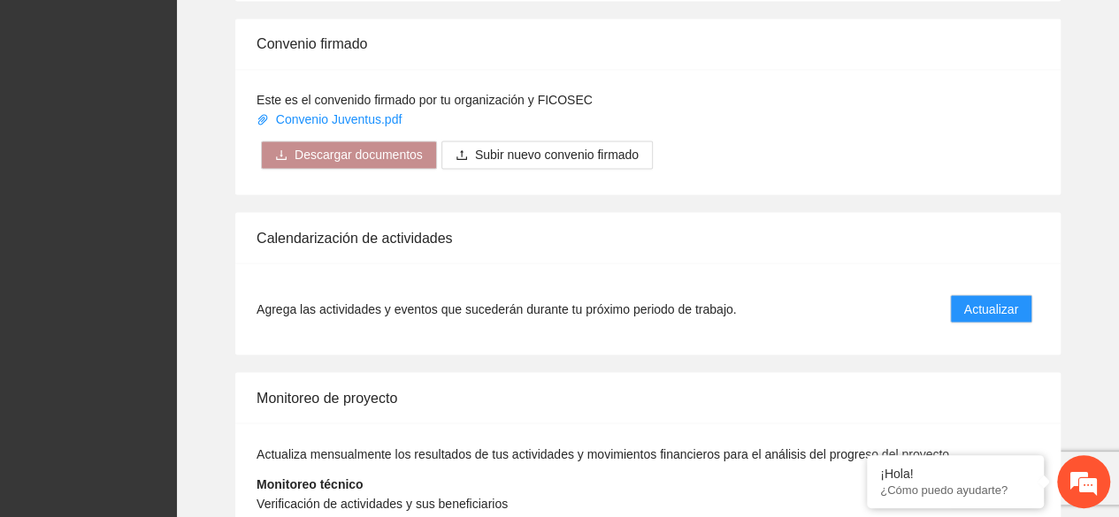
scroll to position [1522, 0]
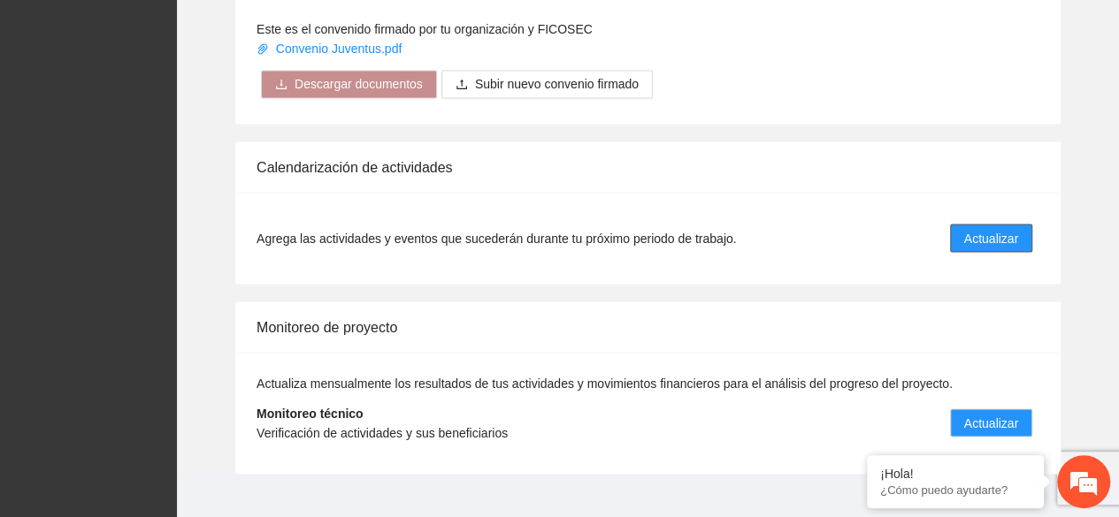
click at [982, 228] on span "Actualizar" at bounding box center [991, 237] width 54 height 19
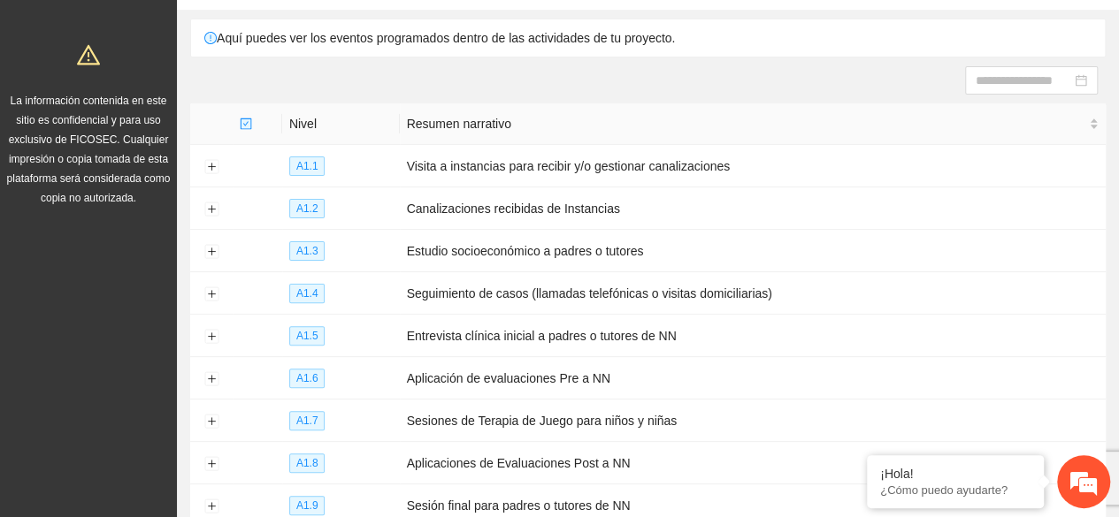
scroll to position [128, 0]
click at [213, 162] on button "Expand row" at bounding box center [211, 166] width 14 height 14
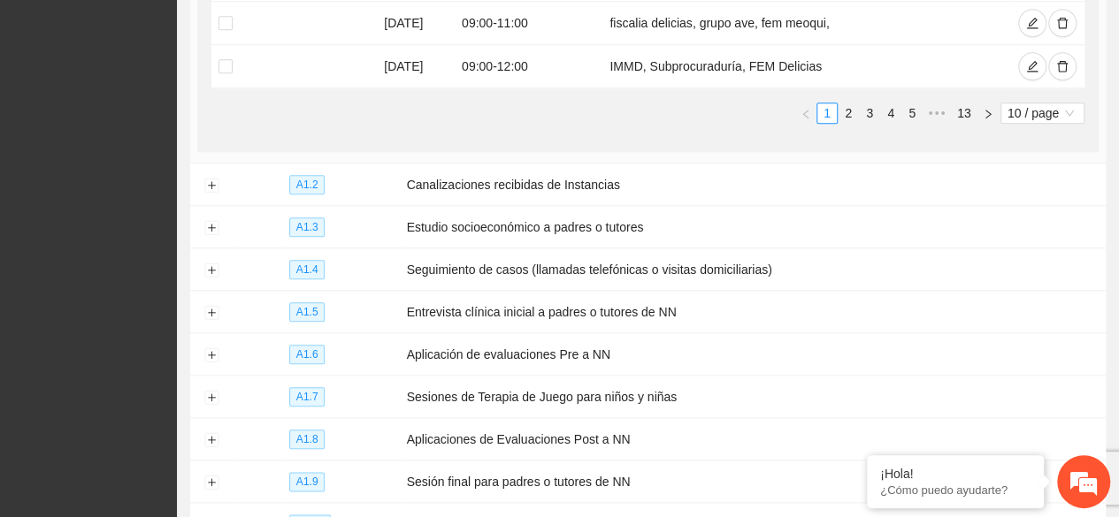
scroll to position [836, 0]
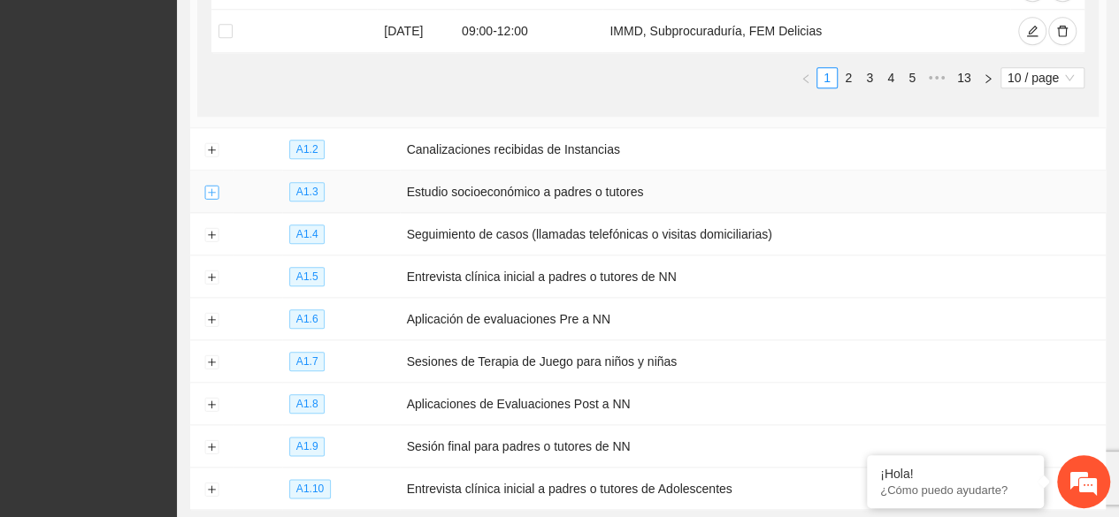
click at [216, 188] on button "Expand row" at bounding box center [211, 193] width 14 height 14
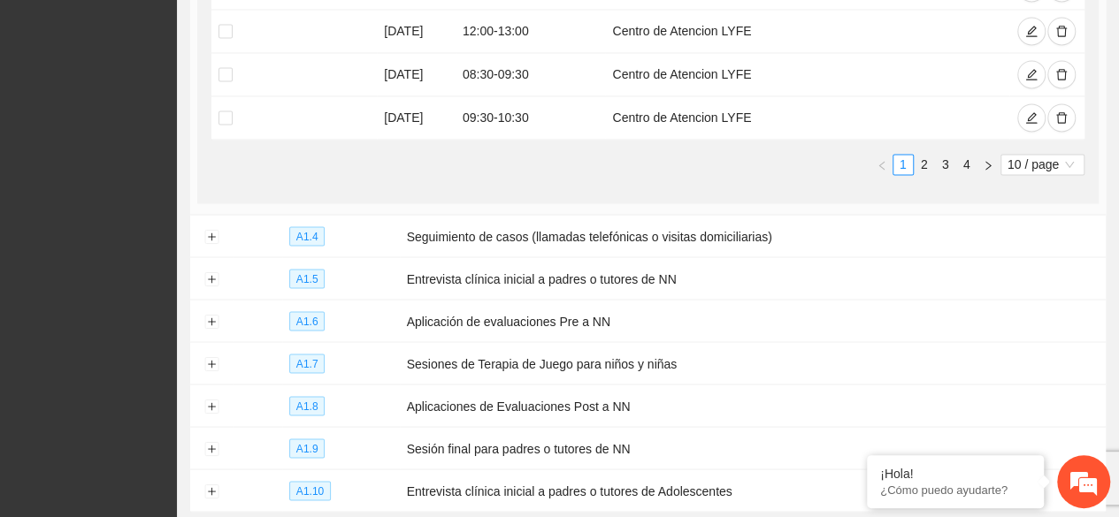
scroll to position [1508, 0]
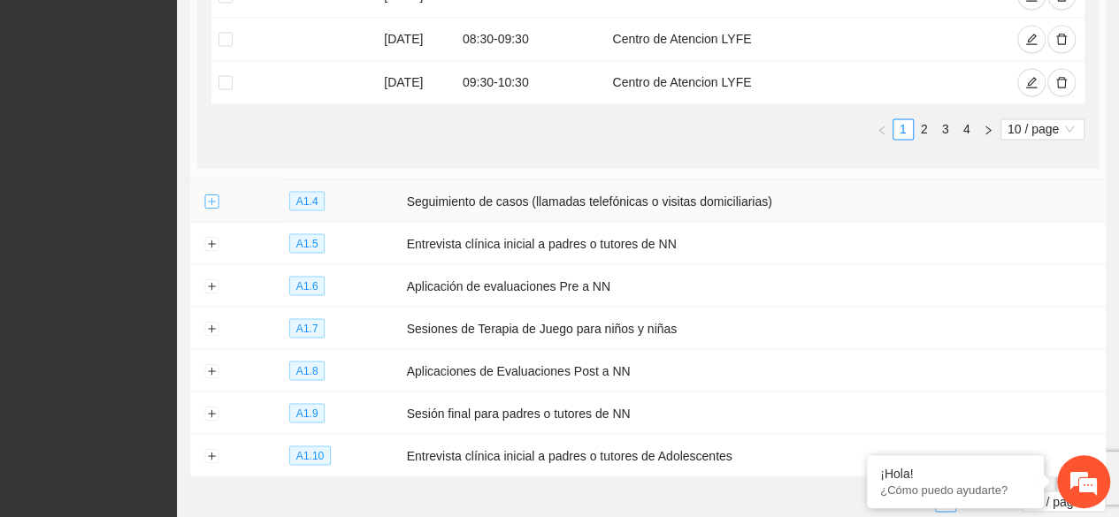
click at [214, 195] on button "Expand row" at bounding box center [211, 202] width 14 height 14
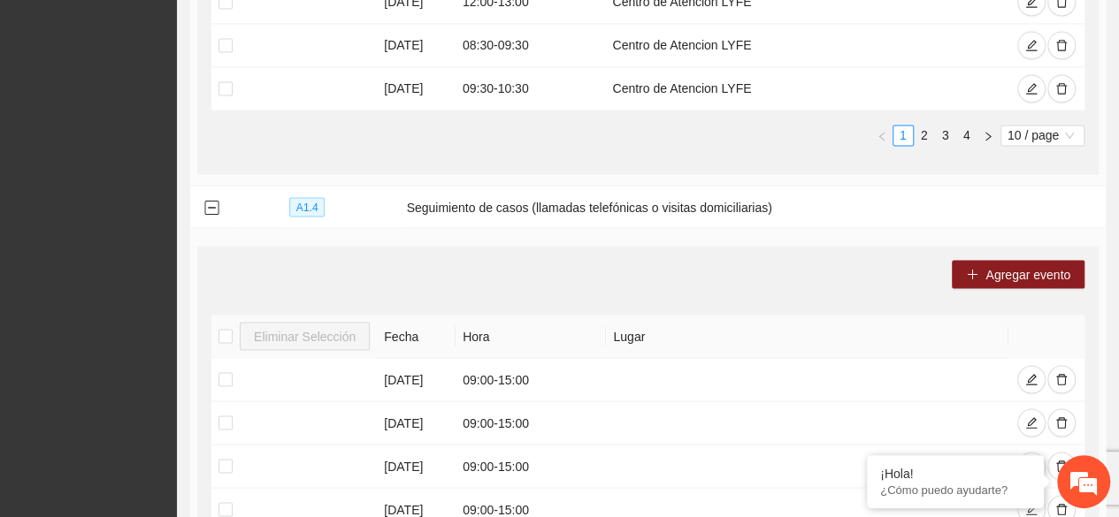
scroll to position [1548, 0]
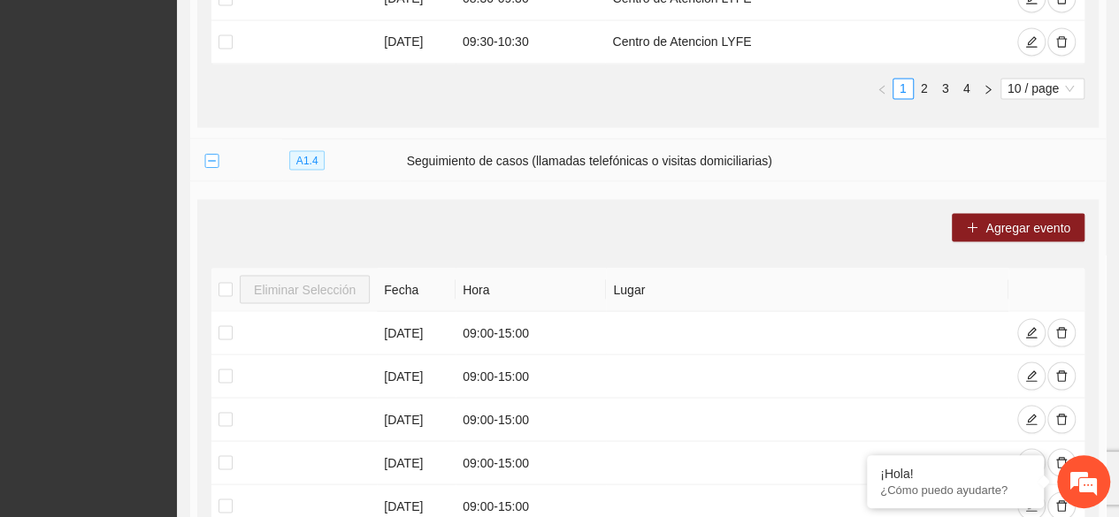
click at [212, 154] on button "Collapse row" at bounding box center [211, 161] width 14 height 14
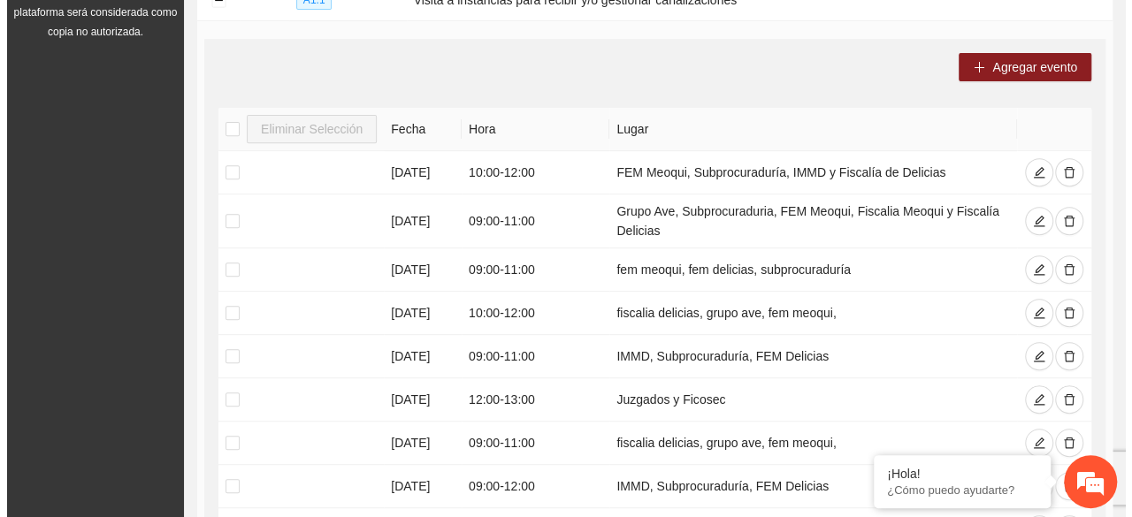
scroll to position [237, 0]
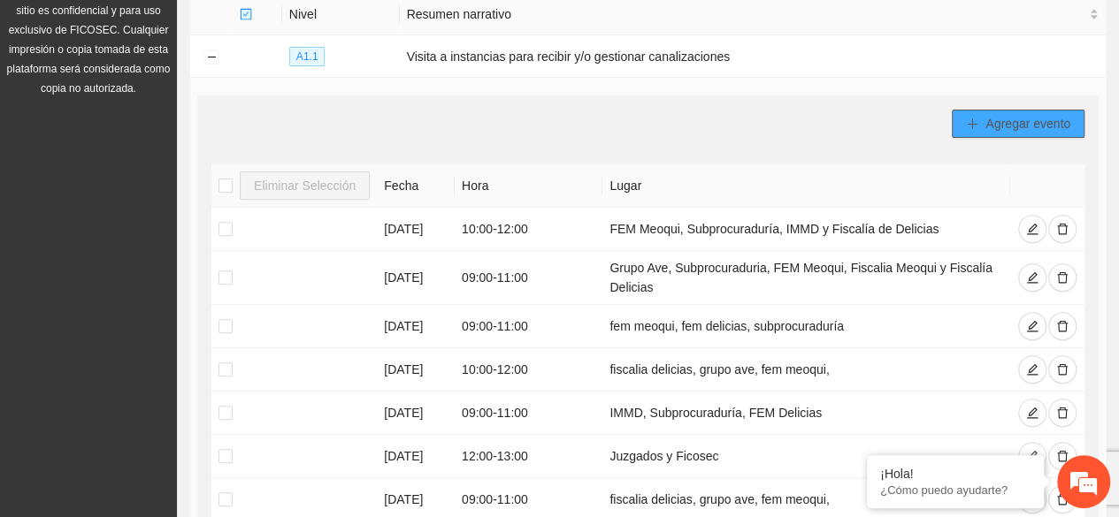
click at [1003, 115] on span "Agregar evento" at bounding box center [1027, 123] width 85 height 19
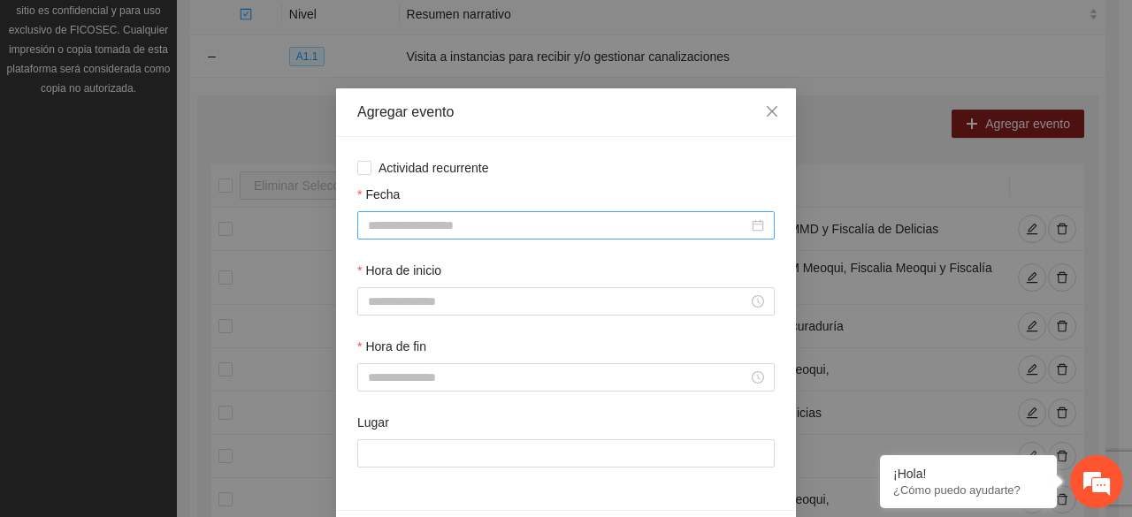
click at [403, 224] on input "Fecha" at bounding box center [558, 225] width 380 height 19
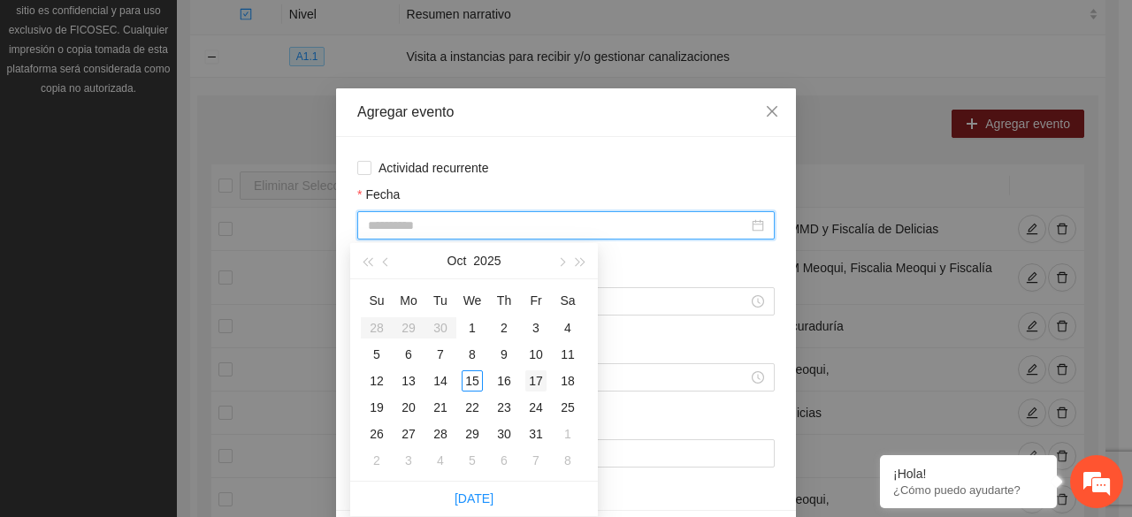
type input "**********"
click at [542, 373] on div "17" at bounding box center [535, 380] width 21 height 21
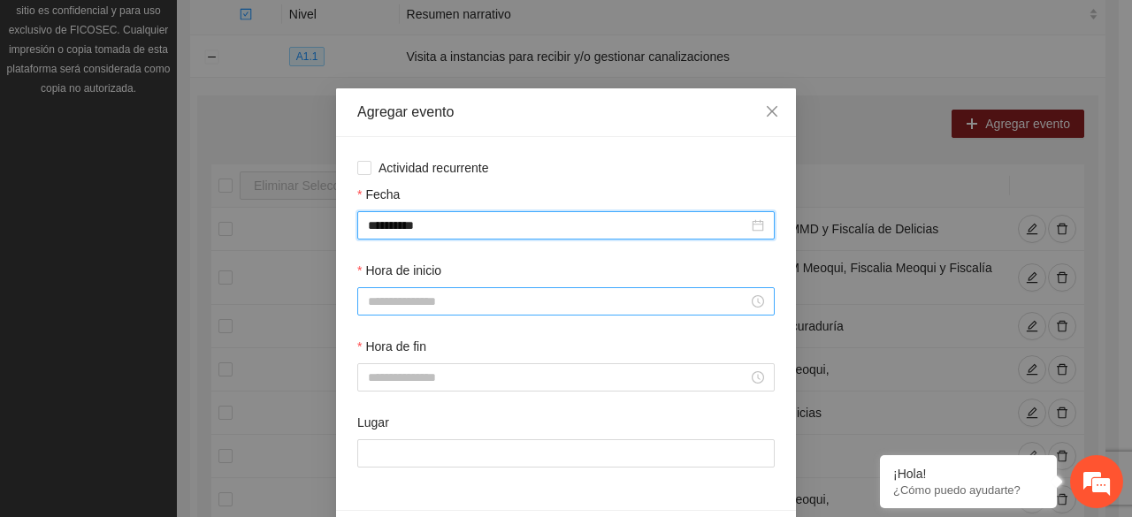
click at [453, 299] on input "Hora de inicio" at bounding box center [558, 301] width 380 height 19
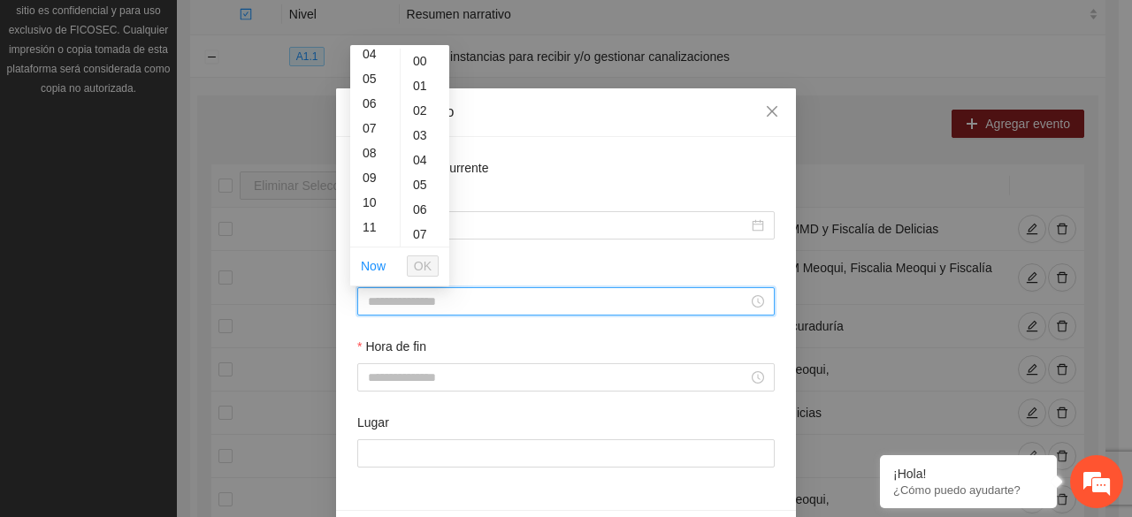
scroll to position [141, 0]
click at [372, 181] on div "11" at bounding box center [375, 192] width 50 height 25
type input "*****"
click at [415, 264] on span "OK" at bounding box center [423, 265] width 18 height 19
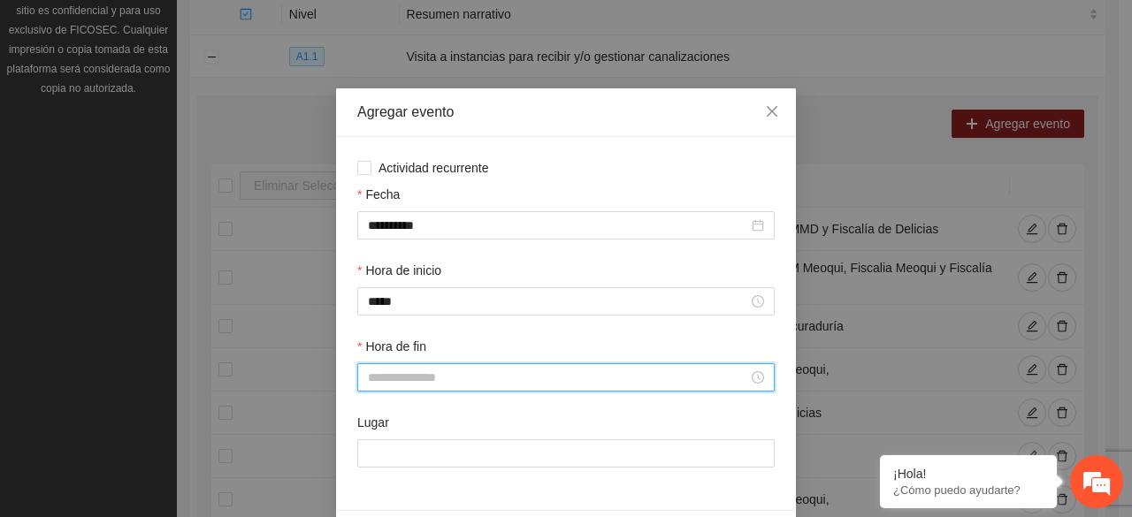
click at [429, 384] on input "Hora de fin" at bounding box center [558, 377] width 380 height 19
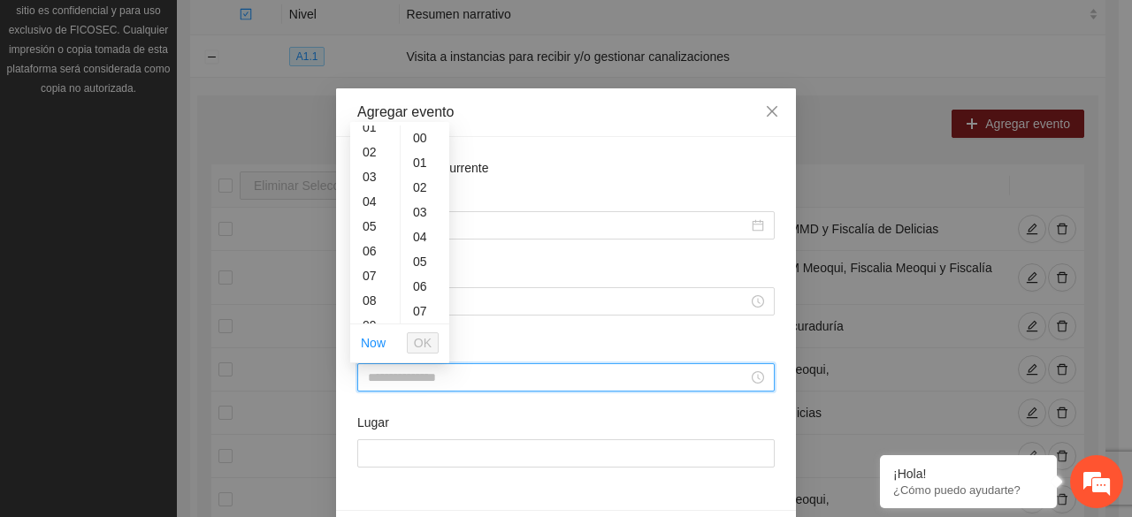
scroll to position [71, 0]
click at [513, 345] on div "Hora de fin" at bounding box center [565, 350] width 417 height 27
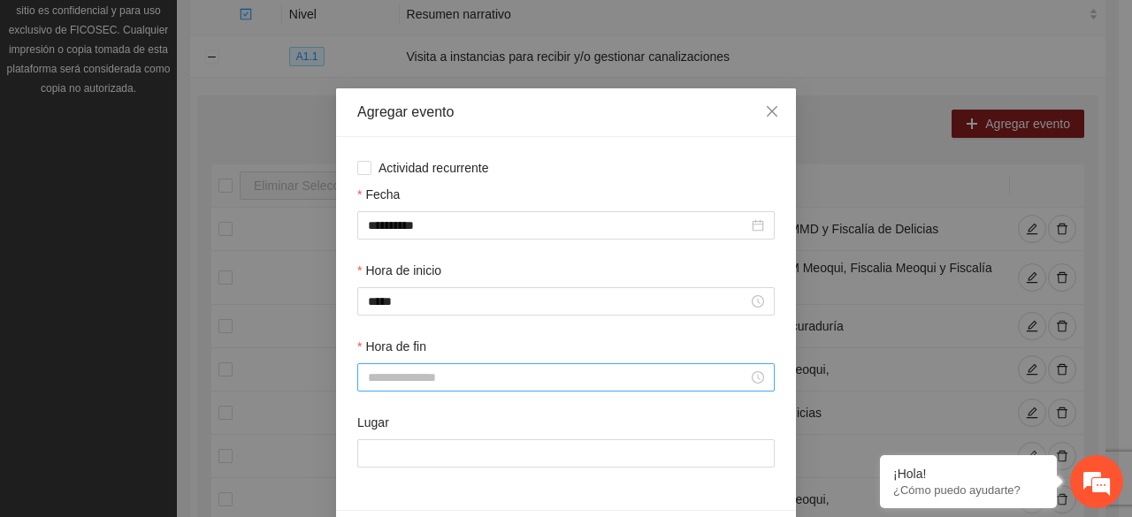
click at [440, 383] on input "Hora de fin" at bounding box center [558, 377] width 380 height 19
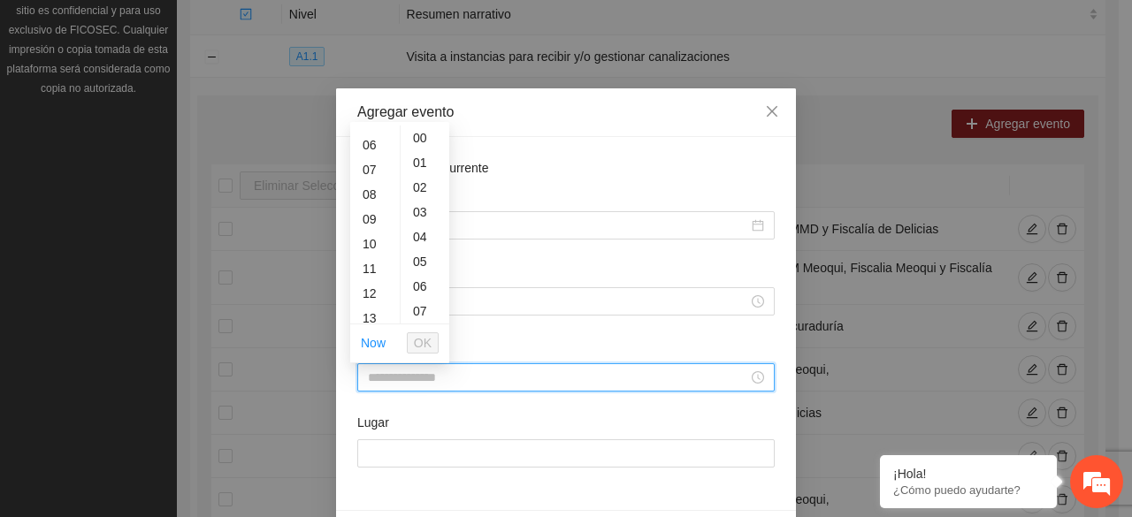
scroll to position [177, 0]
click at [370, 261] on div "12" at bounding box center [375, 258] width 50 height 25
type input "*****"
click at [428, 337] on span "OK" at bounding box center [423, 342] width 18 height 19
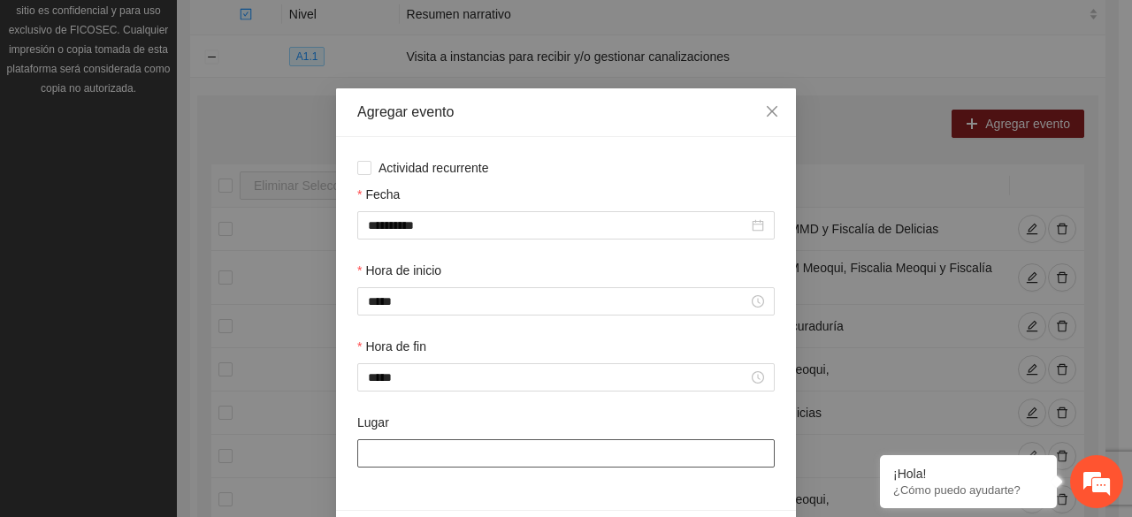
click at [411, 447] on input "Lugar" at bounding box center [565, 453] width 417 height 28
click at [439, 454] on input "Lugar" at bounding box center [565, 453] width 417 height 28
type input "*********"
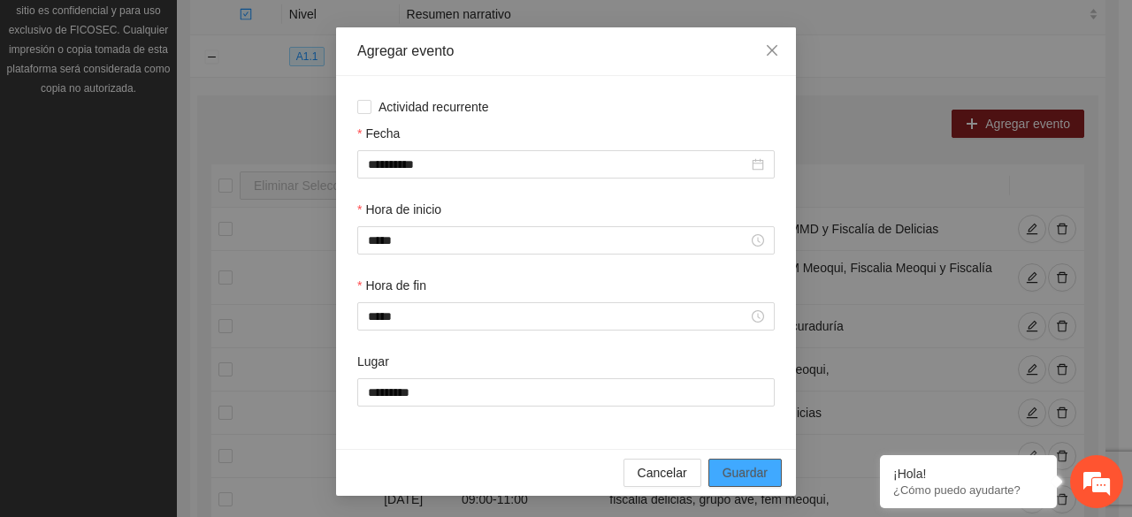
click at [756, 471] on span "Guardar" at bounding box center [744, 472] width 45 height 19
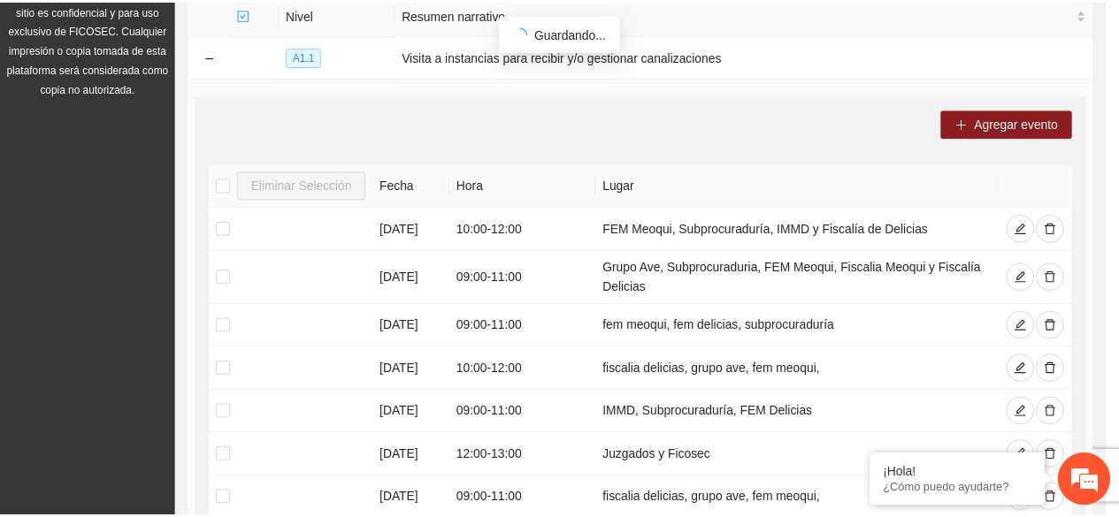
scroll to position [0, 0]
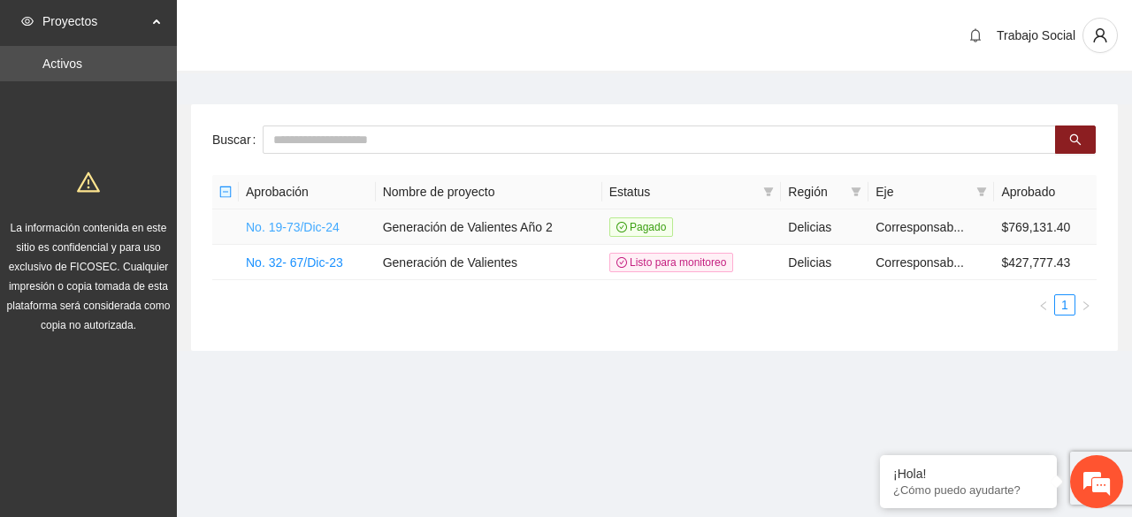
click at [312, 223] on link "No. 19-73/Dic-24" at bounding box center [293, 227] width 94 height 14
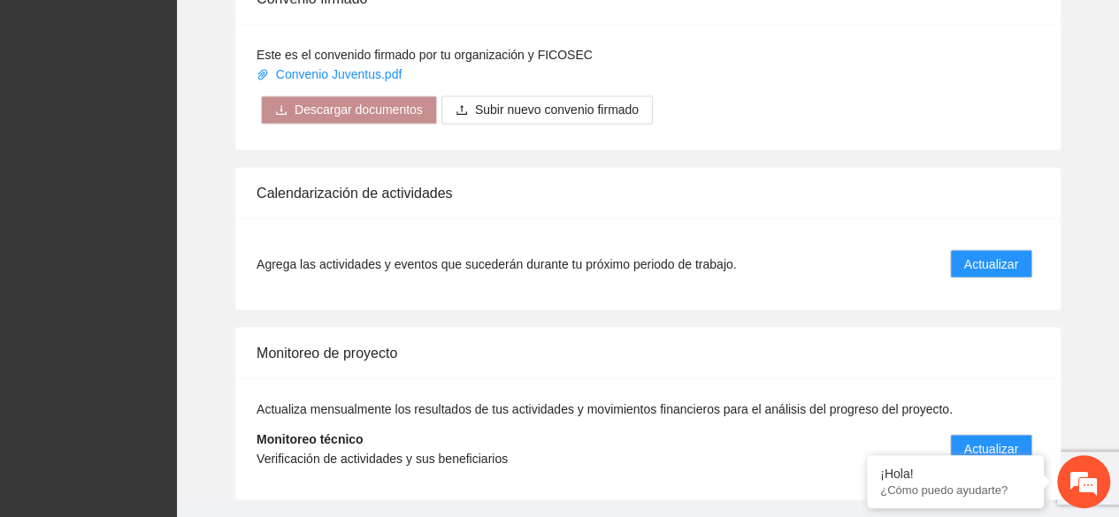
scroll to position [1522, 0]
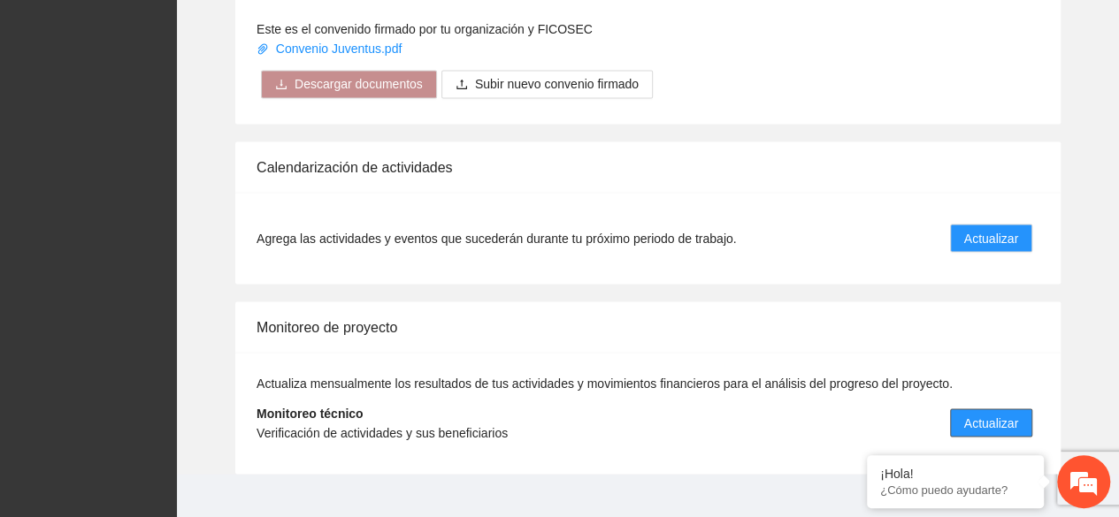
click at [1009, 413] on span "Actualizar" at bounding box center [991, 422] width 54 height 19
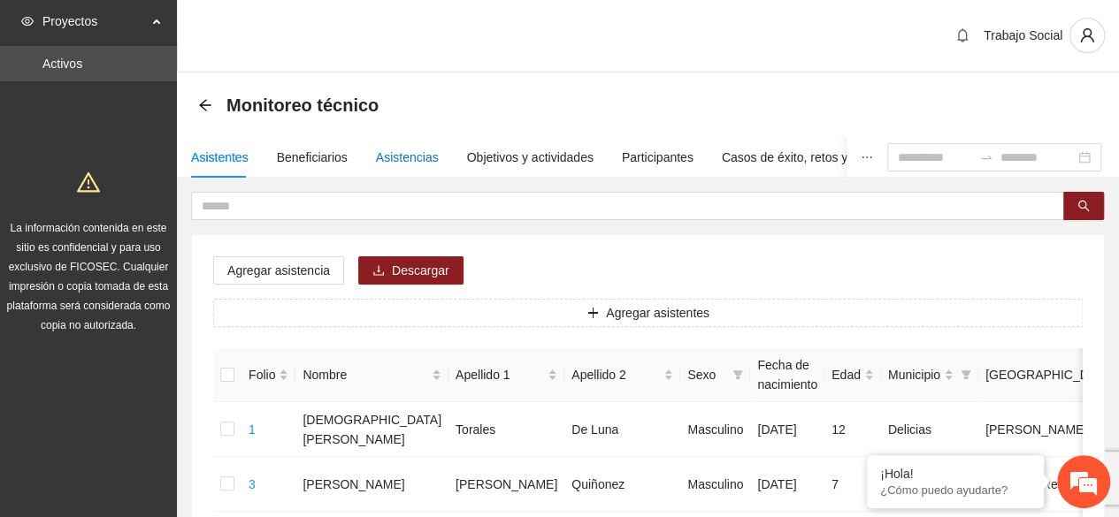
click at [393, 159] on div "Asistencias" at bounding box center [407, 157] width 63 height 19
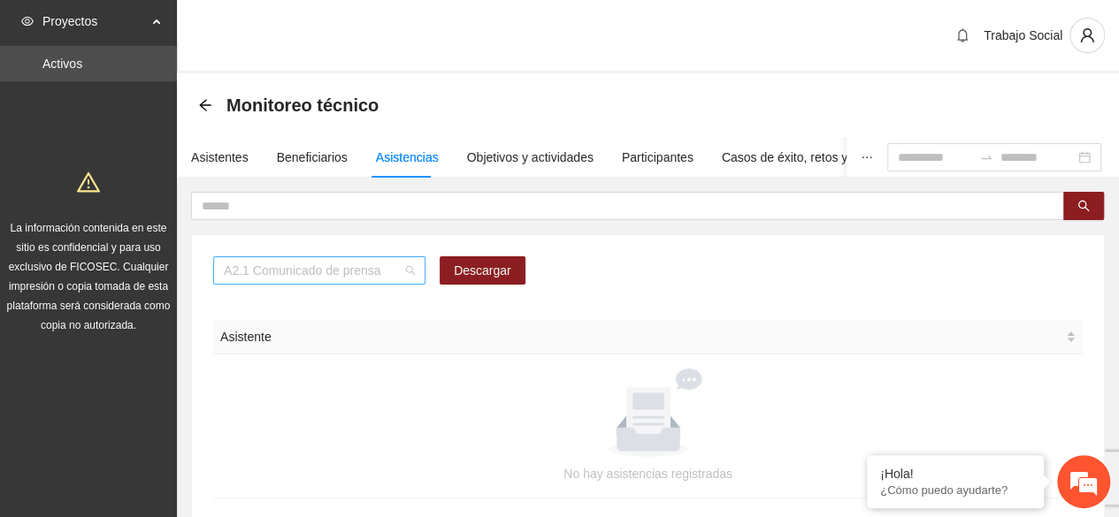
click at [332, 270] on span "A2.1 Comunicado de prensa" at bounding box center [319, 270] width 191 height 27
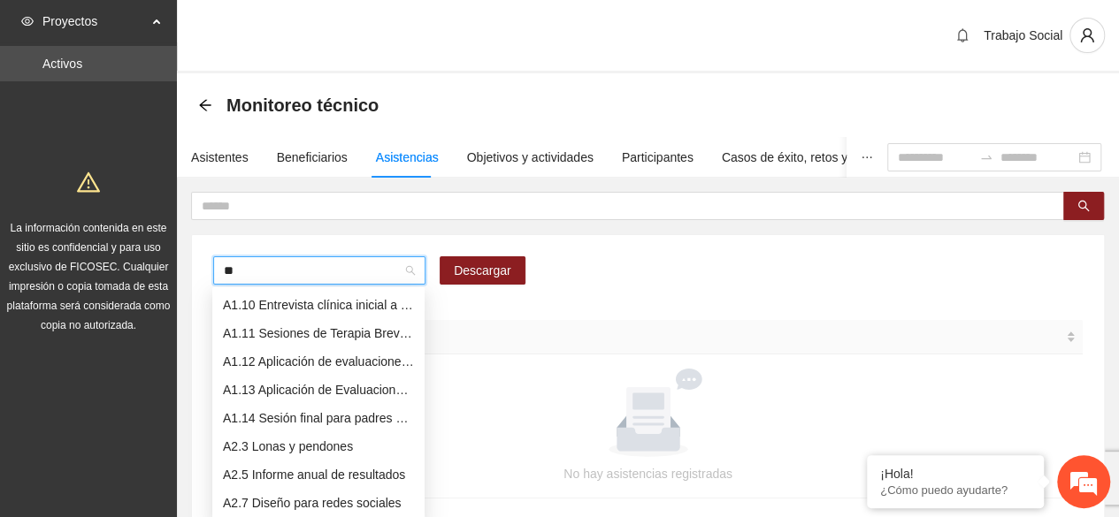
scroll to position [212, 0]
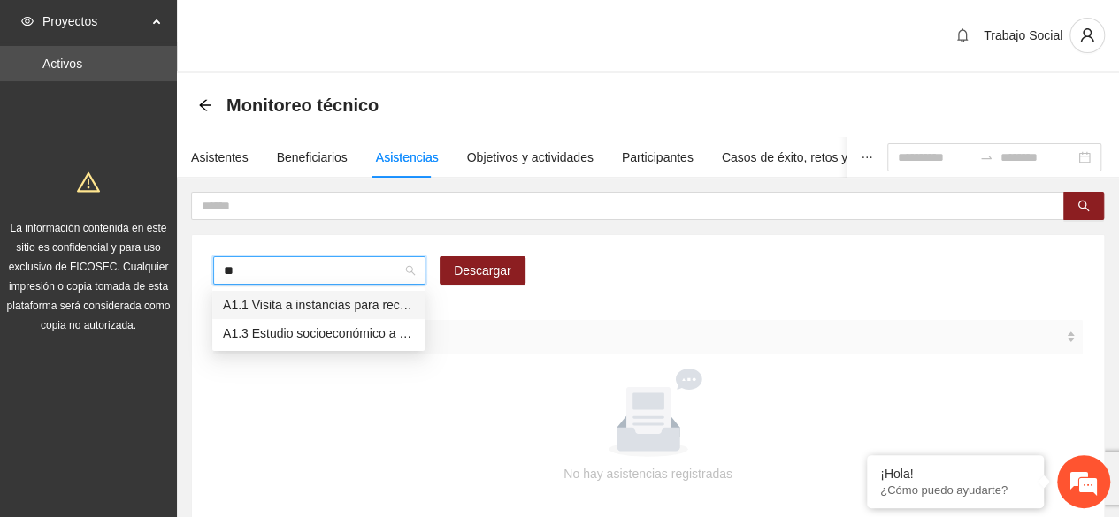
type input "***"
click at [337, 324] on div "A1.3 Estudio socioeconómico a padres o tutores" at bounding box center [318, 333] width 191 height 19
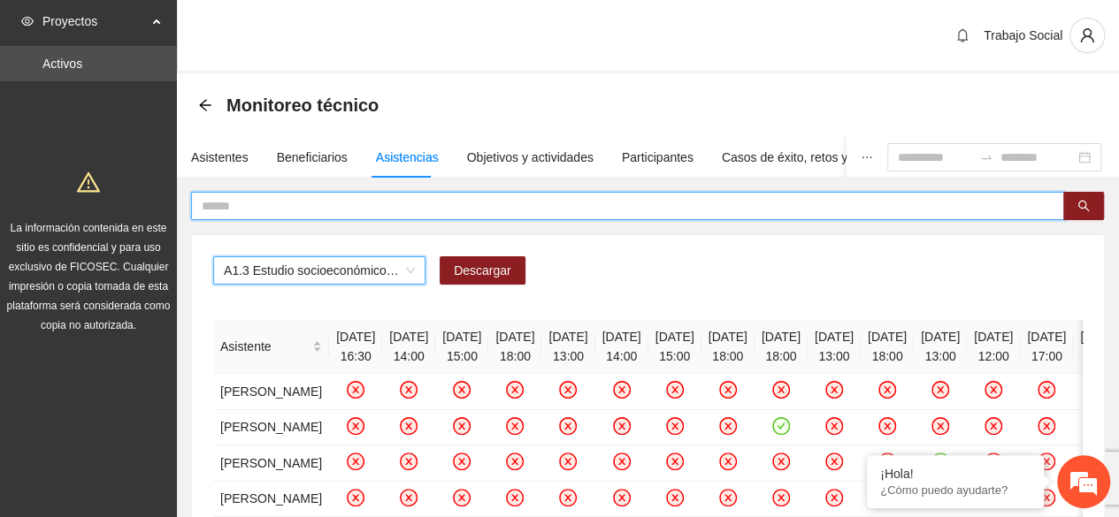
click at [380, 204] on input "text" at bounding box center [620, 205] width 837 height 19
type input "****"
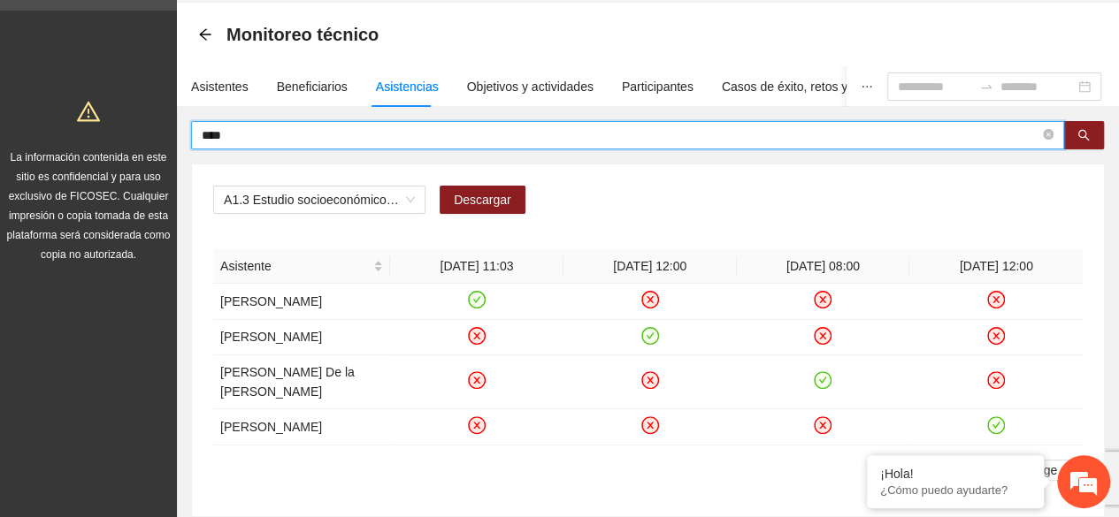
scroll to position [106, 0]
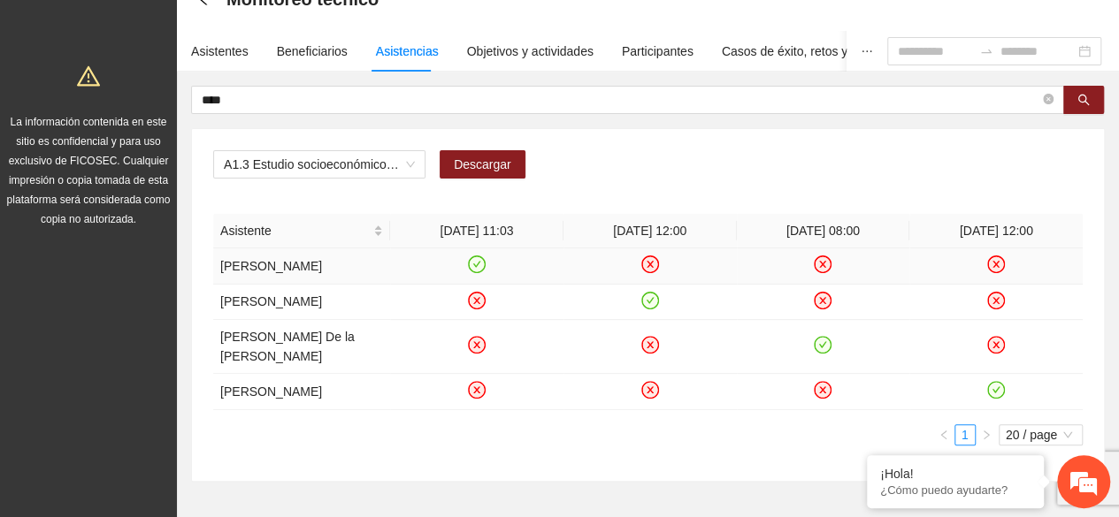
click at [1039, 272] on td at bounding box center [995, 266] width 173 height 36
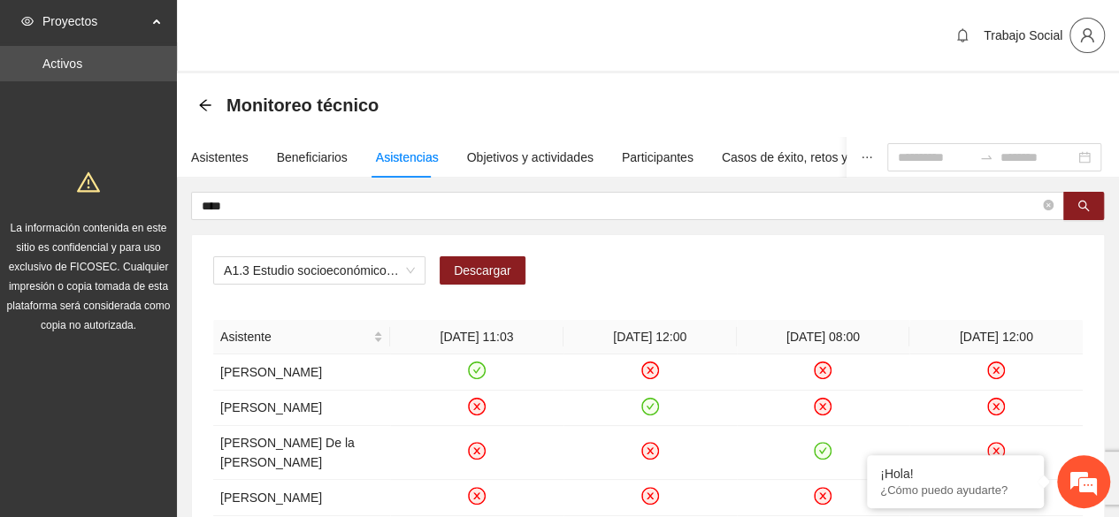
click at [1084, 40] on icon "user" at bounding box center [1087, 35] width 16 height 16
